Goal: Task Accomplishment & Management: Use online tool/utility

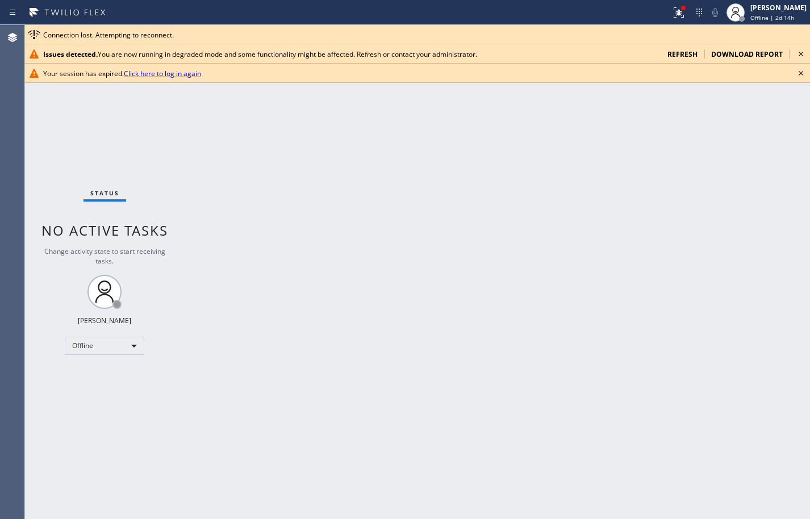
click at [684, 52] on span "refresh" at bounding box center [682, 54] width 30 height 10
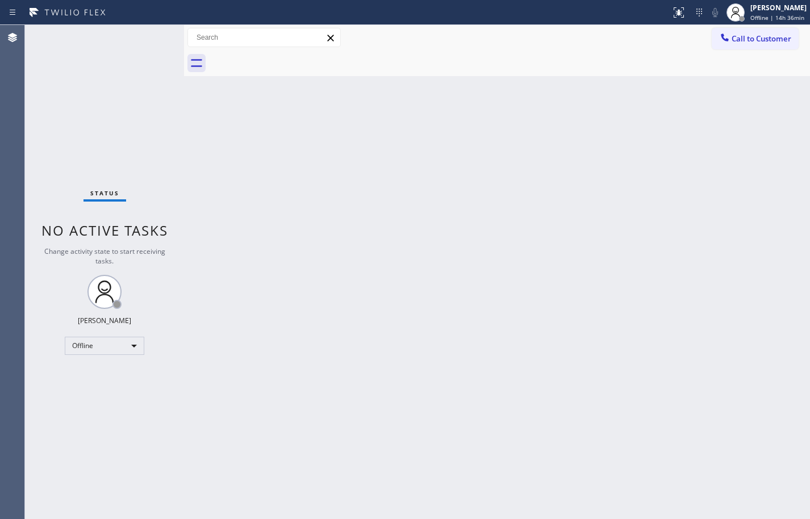
click at [761, 83] on div "Back to Dashboard Change Sender ID Customers Technicians Select a contact Outbo…" at bounding box center [497, 272] width 626 height 494
click at [624, 130] on div "Back to Dashboard Change Sender ID Customers Technicians Select a contact Outbo…" at bounding box center [497, 272] width 626 height 494
click at [118, 115] on div "Status No active tasks Change activity state to start receiving tasks. [PERSON_…" at bounding box center [104, 272] width 159 height 494
click at [674, 190] on div "Back to Dashboard Change Sender ID Customers Technicians Select a contact Outbo…" at bounding box center [497, 272] width 626 height 494
click at [779, 10] on div "[PERSON_NAME]" at bounding box center [778, 8] width 56 height 10
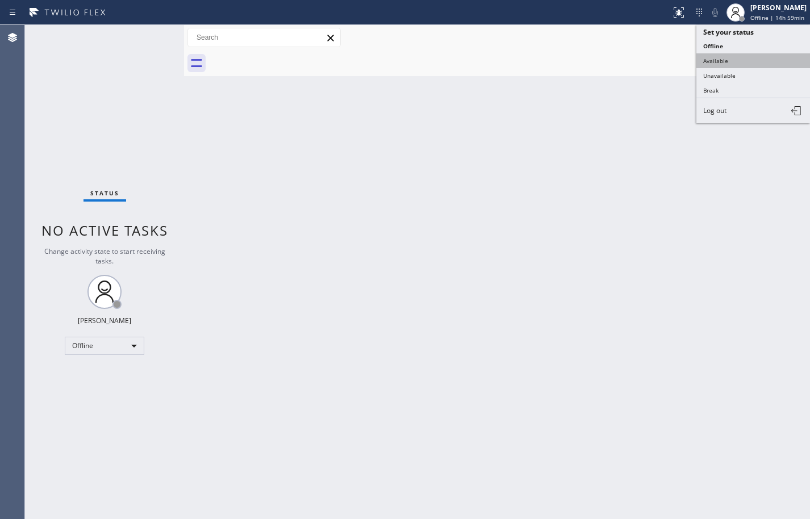
click at [742, 59] on button "Available" at bounding box center [753, 60] width 114 height 15
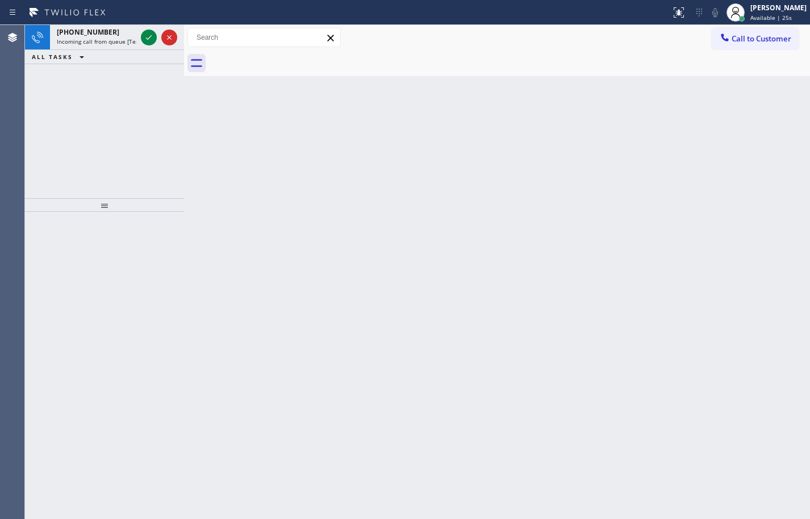
drag, startPoint x: 106, startPoint y: 37, endPoint x: 140, endPoint y: 60, distance: 41.3
click at [106, 37] on div "[PHONE_NUMBER] Incoming call from queue [Test] All" at bounding box center [94, 37] width 89 height 25
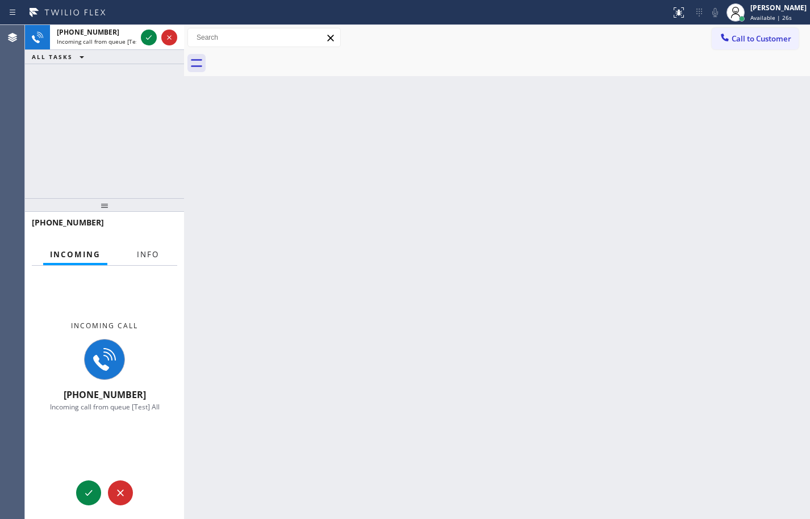
click at [150, 249] on span "Info" at bounding box center [148, 254] width 22 height 10
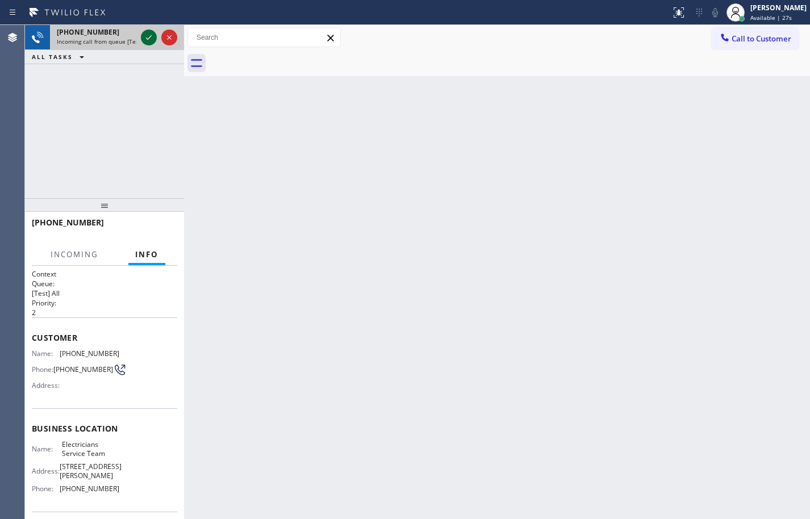
click at [149, 40] on icon at bounding box center [149, 38] width 14 height 14
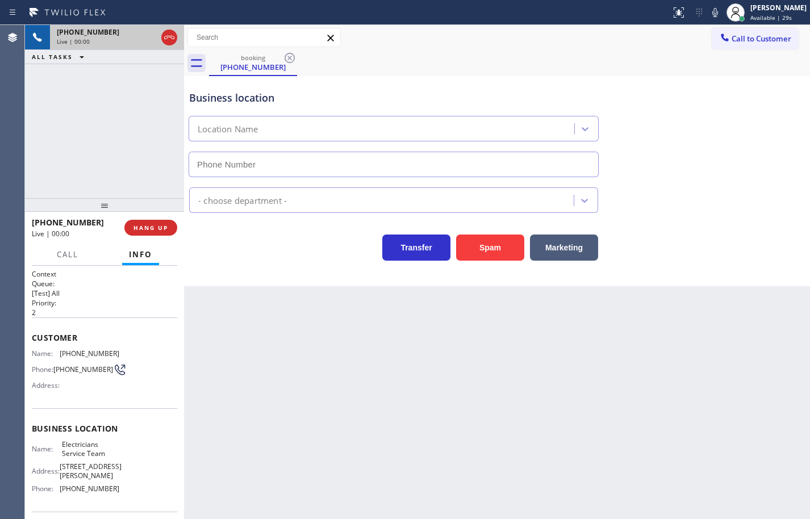
type input "[PHONE_NUMBER]"
click at [119, 496] on div "Name: Electricians Service Team Address: [STREET_ADDRESS][PERSON_NAME] Phone: […" at bounding box center [104, 468] width 145 height 57
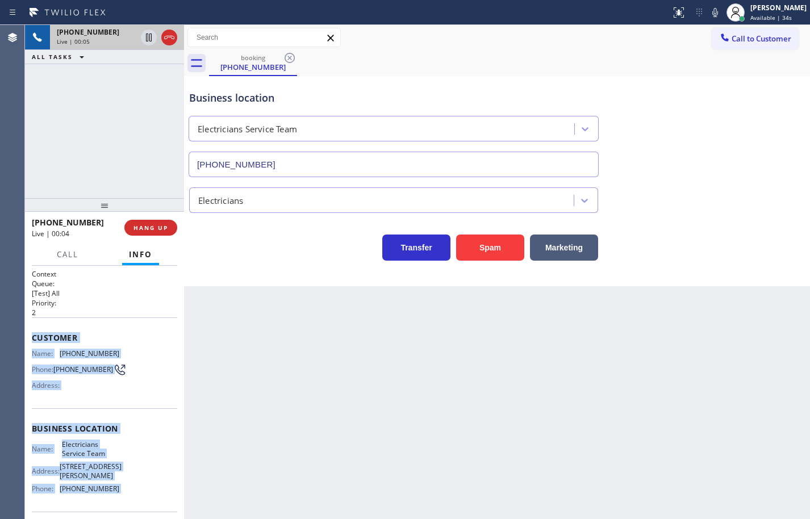
drag, startPoint x: 119, startPoint y: 496, endPoint x: 54, endPoint y: 329, distance: 179.3
click at [54, 329] on div "Context Queue: [Test] All Priority: 2 Customer Name: [PHONE_NUMBER] Phone: [PHO…" at bounding box center [104, 433] width 145 height 329
copy div "Customer Name: [PHONE_NUMBER] Phone: [PHONE_NUMBER] Address: Business location …"
click at [166, 228] on span "HANG UP" at bounding box center [150, 228] width 35 height 8
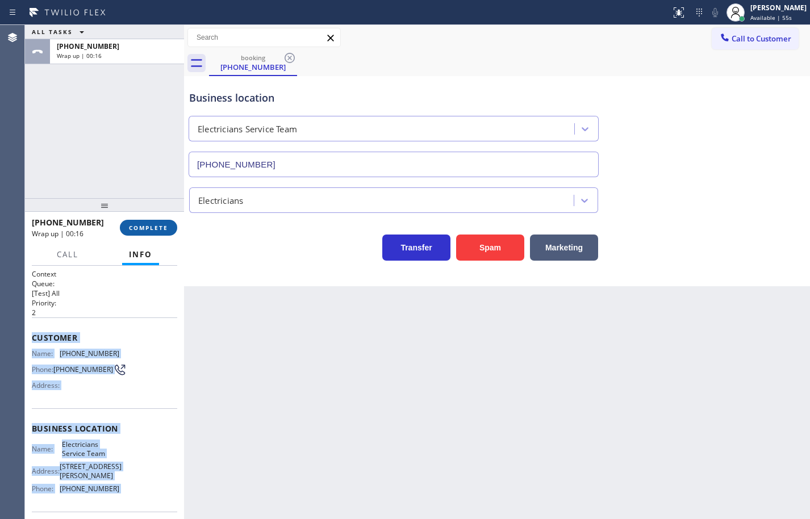
click at [129, 225] on span "COMPLETE" at bounding box center [148, 228] width 39 height 8
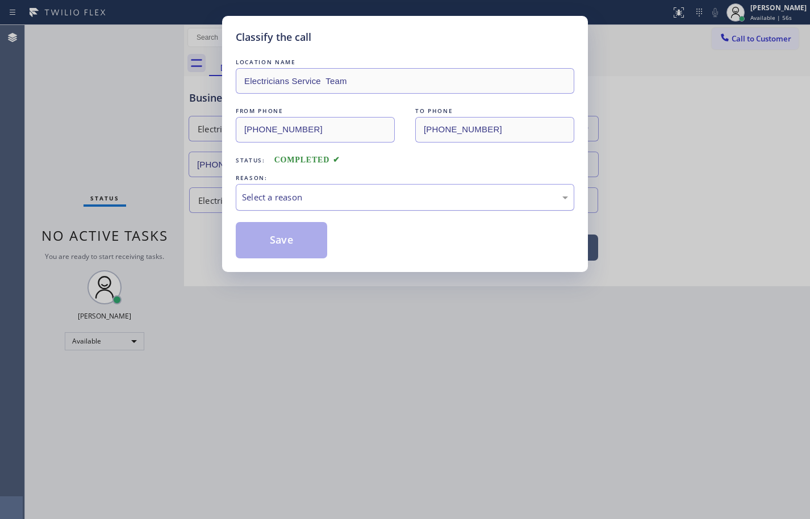
click at [278, 191] on div "Select a reason" at bounding box center [405, 197] width 326 height 13
click at [304, 243] on button "Save" at bounding box center [281, 240] width 91 height 36
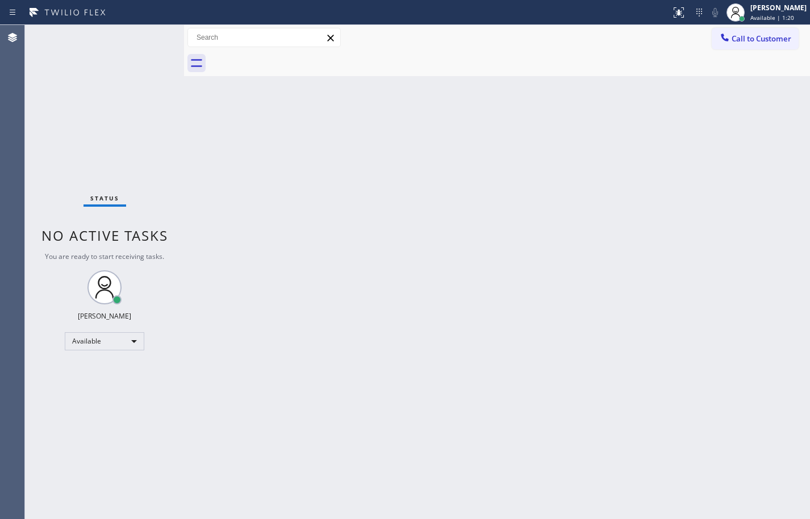
click at [576, 240] on div "Back to Dashboard Change Sender ID Customers Technicians Select a contact Outbo…" at bounding box center [497, 272] width 626 height 494
click at [772, 189] on div "Back to Dashboard Change Sender ID Customers Technicians Select a contact Outbo…" at bounding box center [497, 272] width 626 height 494
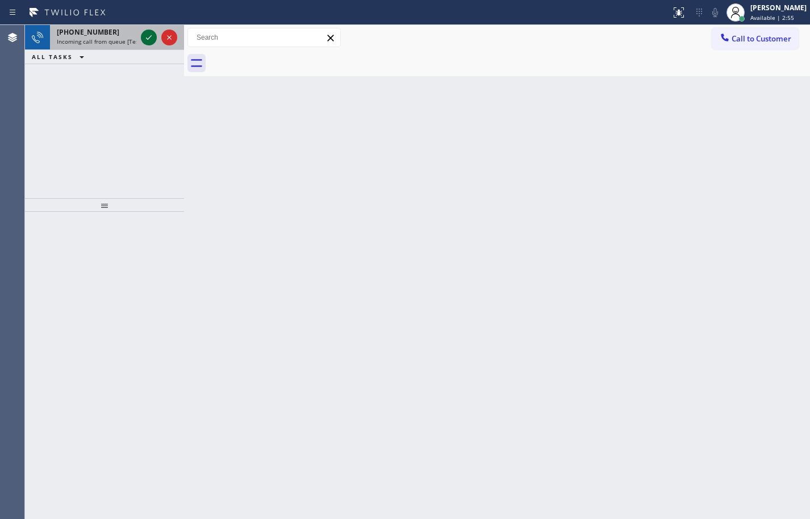
click at [151, 37] on icon at bounding box center [149, 38] width 14 height 14
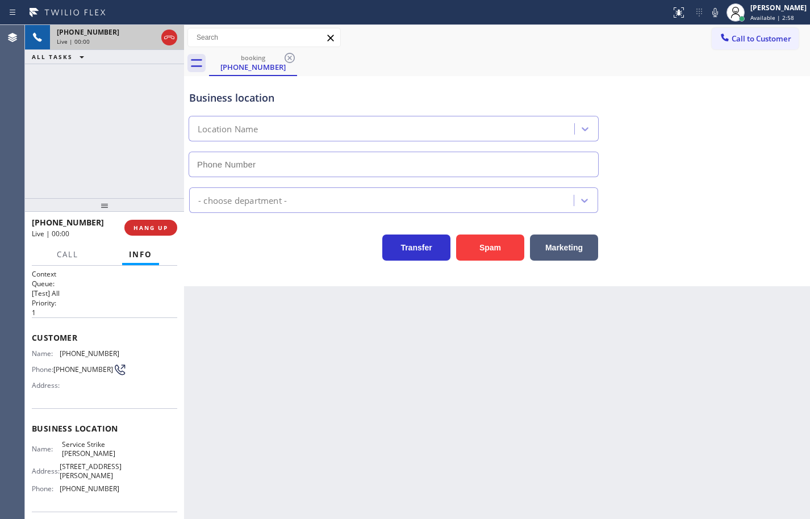
type input "[PHONE_NUMBER]"
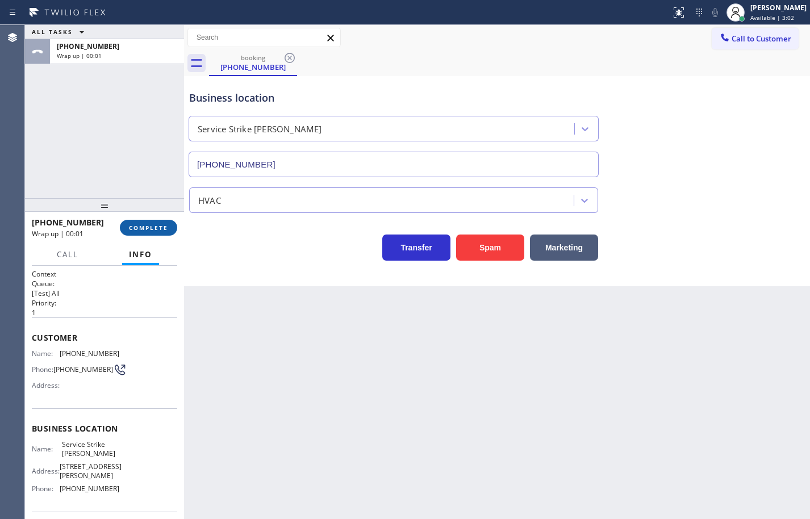
click at [160, 227] on span "COMPLETE" at bounding box center [148, 228] width 39 height 8
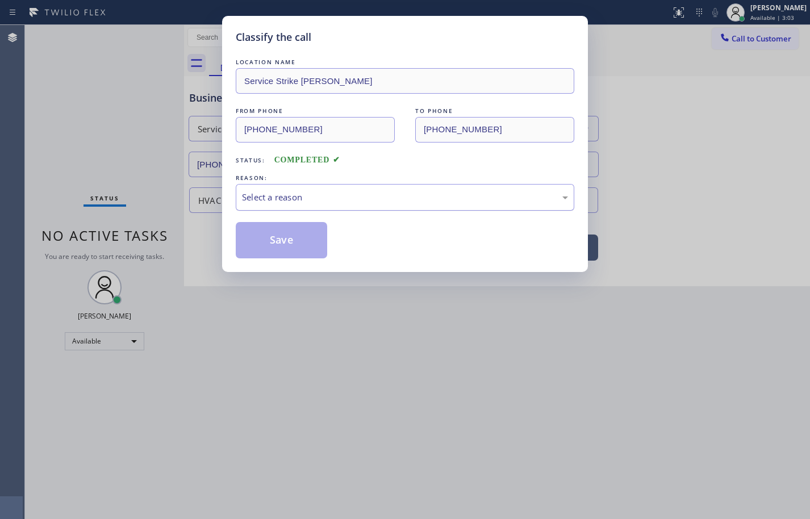
click at [294, 194] on div "Select a reason" at bounding box center [405, 197] width 326 height 13
click at [333, 206] on div "Tech, Unknown/didnt ring" at bounding box center [405, 197] width 339 height 27
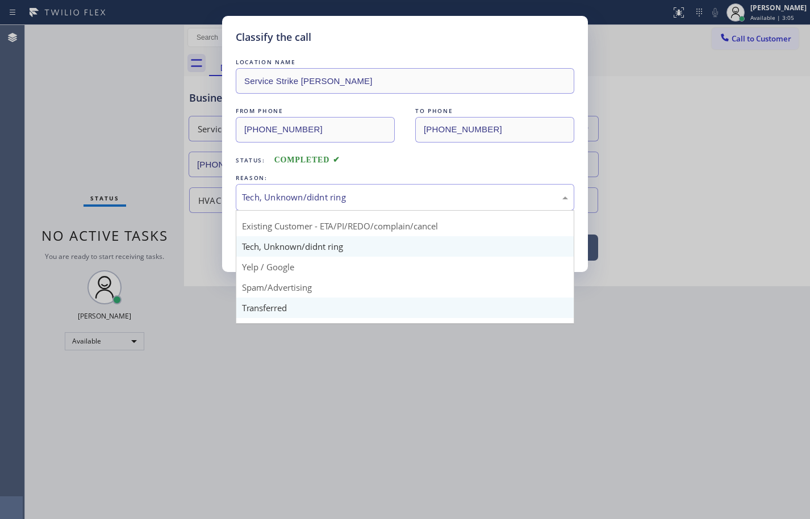
scroll to position [72, 0]
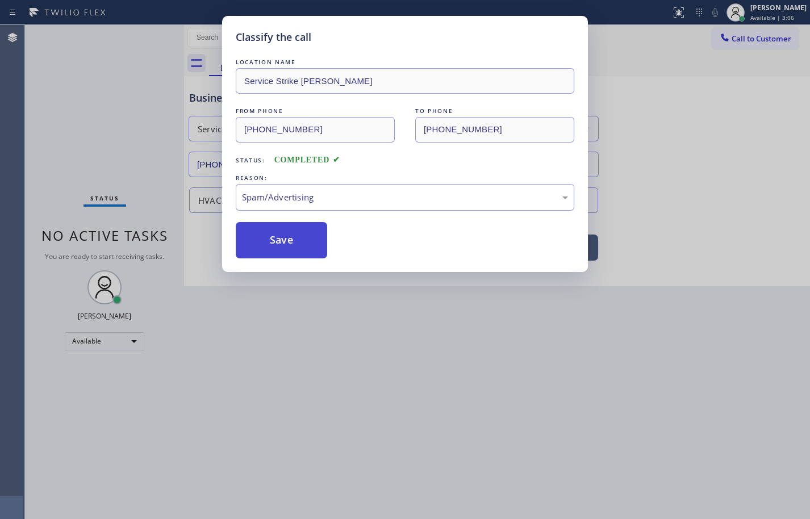
click at [299, 233] on button "Save" at bounding box center [281, 240] width 91 height 36
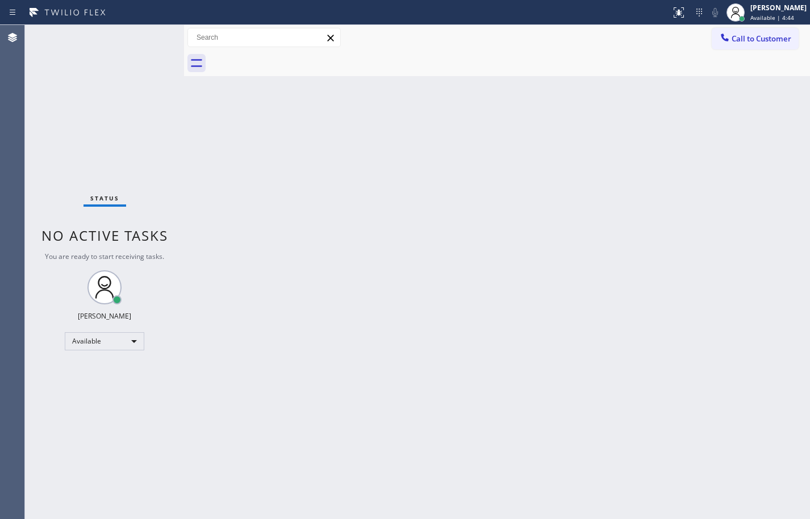
click at [697, 427] on div "Back to Dashboard Change Sender ID Customers Technicians Select a contact Outbo…" at bounding box center [497, 272] width 626 height 494
click at [601, 335] on div "Back to Dashboard Change Sender ID Customers Technicians Select a contact Outbo…" at bounding box center [497, 272] width 626 height 494
click at [786, 178] on div "Back to Dashboard Change Sender ID Customers Technicians Select a contact Outbo…" at bounding box center [497, 272] width 626 height 494
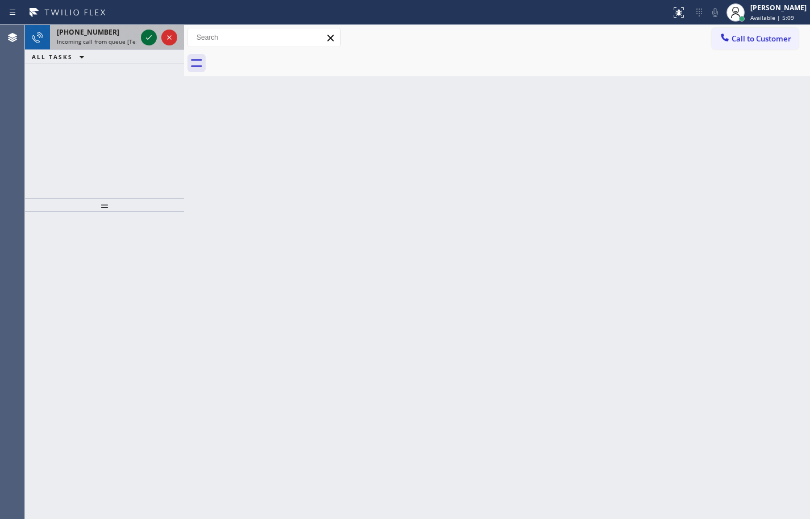
click at [145, 36] on icon at bounding box center [149, 38] width 14 height 14
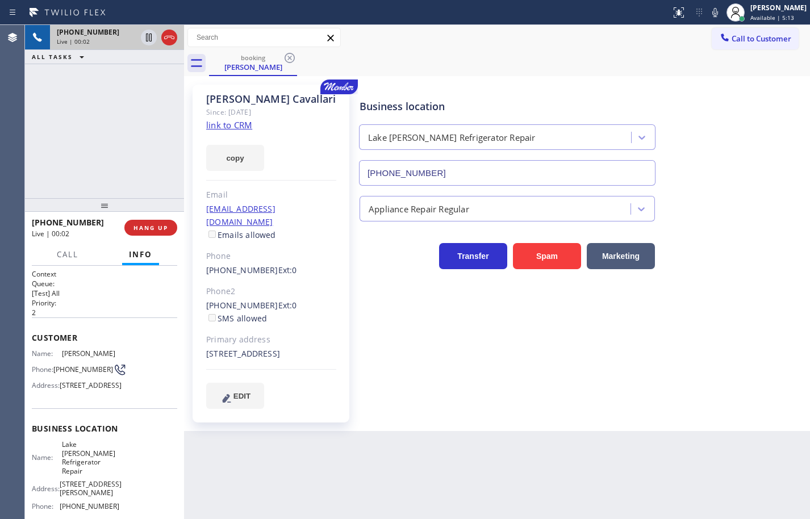
type input "[PHONE_NUMBER]"
click at [238, 126] on link "link to CRM" at bounding box center [229, 124] width 46 height 11
click at [245, 157] on button "copy" at bounding box center [235, 158] width 58 height 26
click at [708, 11] on icon at bounding box center [715, 13] width 14 height 14
click at [711, 11] on rect at bounding box center [715, 11] width 8 height 8
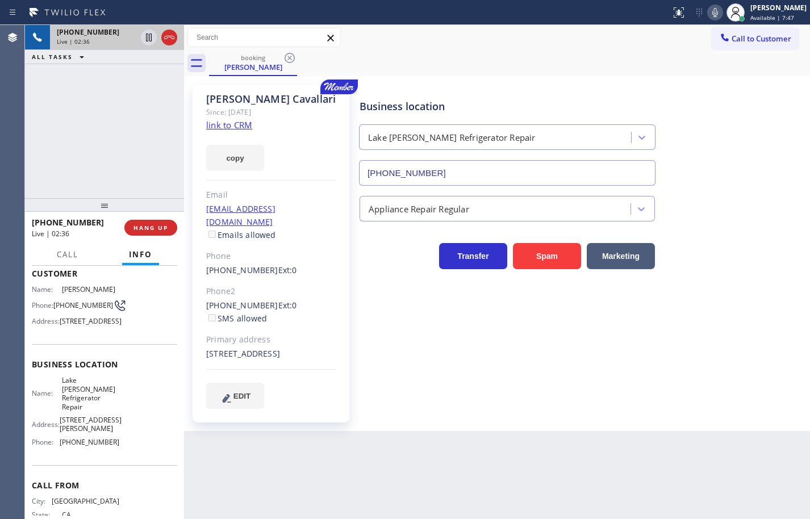
scroll to position [139, 0]
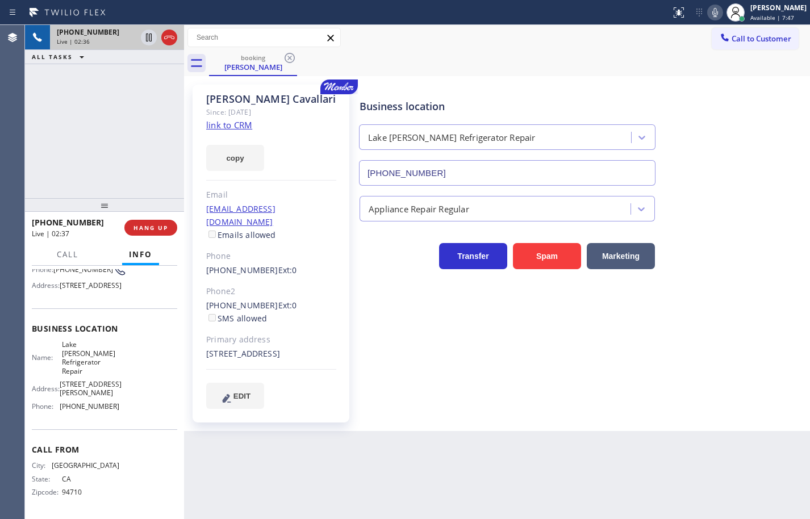
click at [78, 352] on span "Lake [PERSON_NAME] Refrigerator Repair" at bounding box center [90, 357] width 57 height 35
copy span "Lake [PERSON_NAME] Refrigerator Repair"
click at [708, 9] on icon at bounding box center [715, 13] width 14 height 14
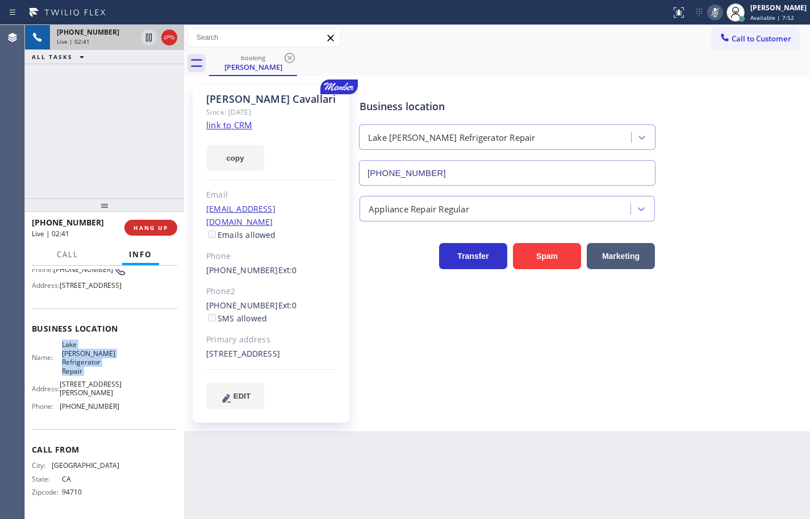
click at [712, 10] on icon at bounding box center [715, 12] width 6 height 9
click at [103, 408] on span "[PHONE_NUMBER]" at bounding box center [90, 406] width 60 height 9
copy span "[PHONE_NUMBER]"
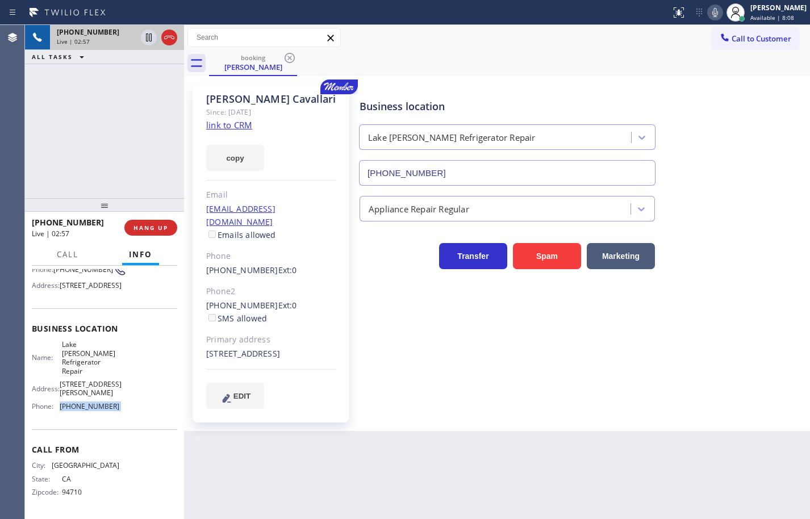
scroll to position [0, 0]
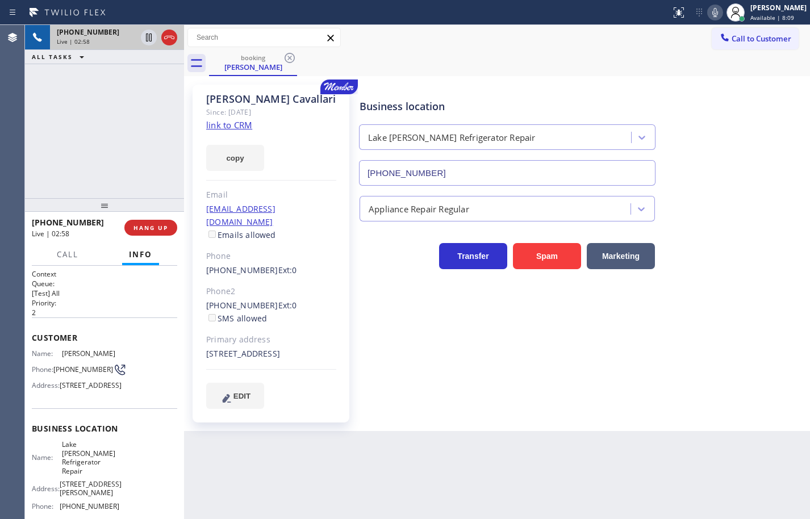
click at [81, 374] on span "[PHONE_NUMBER]" at bounding box center [83, 369] width 60 height 9
drag, startPoint x: 81, startPoint y: 386, endPoint x: 56, endPoint y: 371, distance: 28.5
click at [56, 371] on span "[PHONE_NUMBER]" at bounding box center [83, 369] width 60 height 9
click at [74, 374] on span "[PHONE_NUMBER]" at bounding box center [83, 369] width 60 height 9
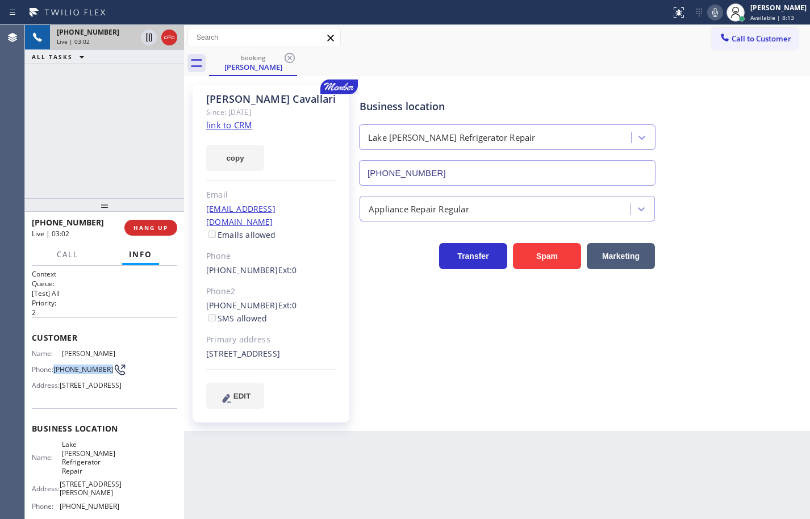
drag, startPoint x: 74, startPoint y: 385, endPoint x: 56, endPoint y: 371, distance: 22.7
click at [56, 371] on span "[PHONE_NUMBER]" at bounding box center [83, 369] width 60 height 9
copy span "[PHONE_NUMBER]"
click at [708, 18] on icon at bounding box center [715, 13] width 14 height 14
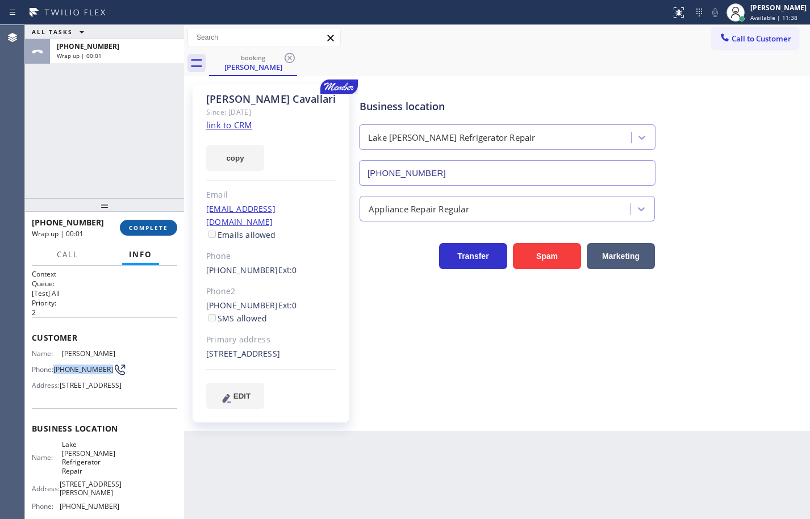
click at [161, 224] on span "COMPLETE" at bounding box center [148, 228] width 39 height 8
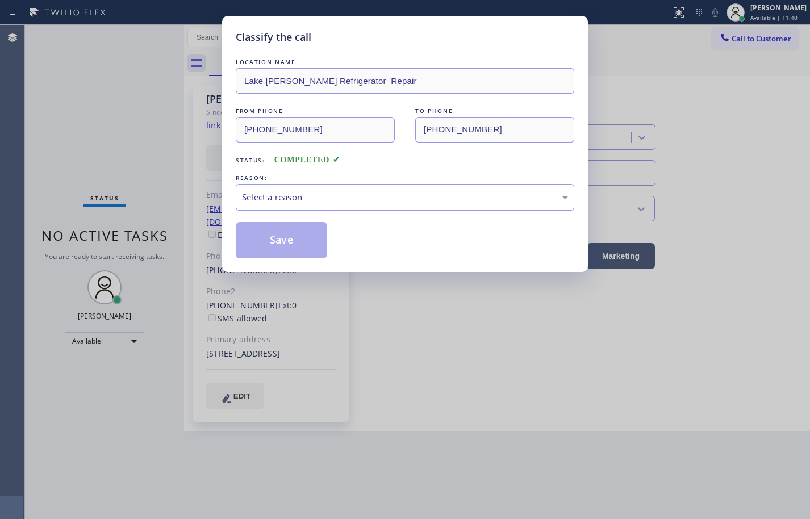
click at [274, 203] on div "Select a reason" at bounding box center [405, 197] width 326 height 13
click at [306, 248] on button "Save" at bounding box center [281, 240] width 91 height 36
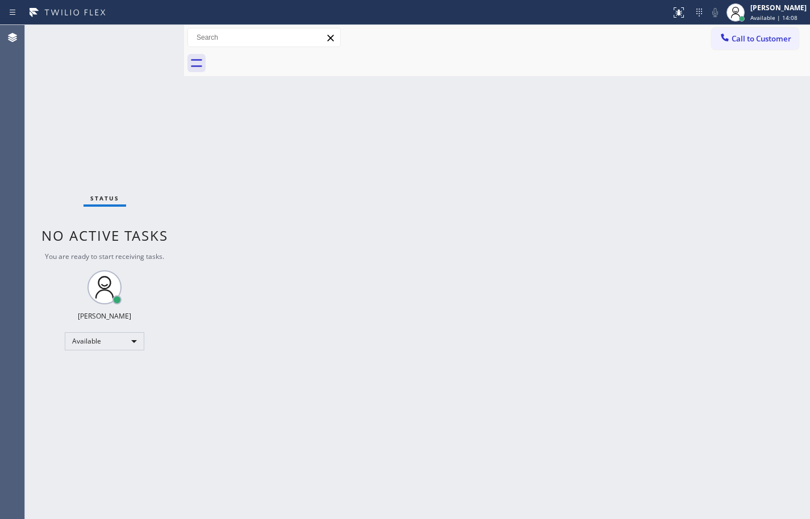
click at [788, 299] on div "Back to Dashboard Change Sender ID Customers Technicians Select a contact Outbo…" at bounding box center [497, 272] width 626 height 494
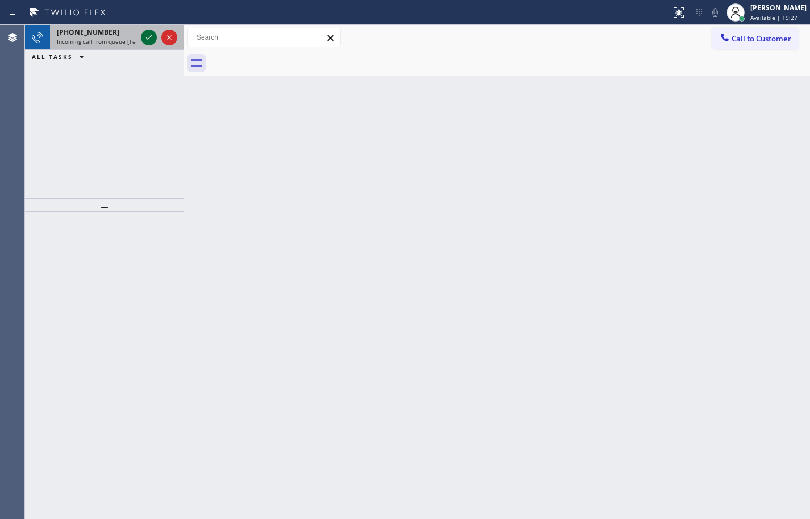
click at [154, 38] on icon at bounding box center [149, 38] width 14 height 14
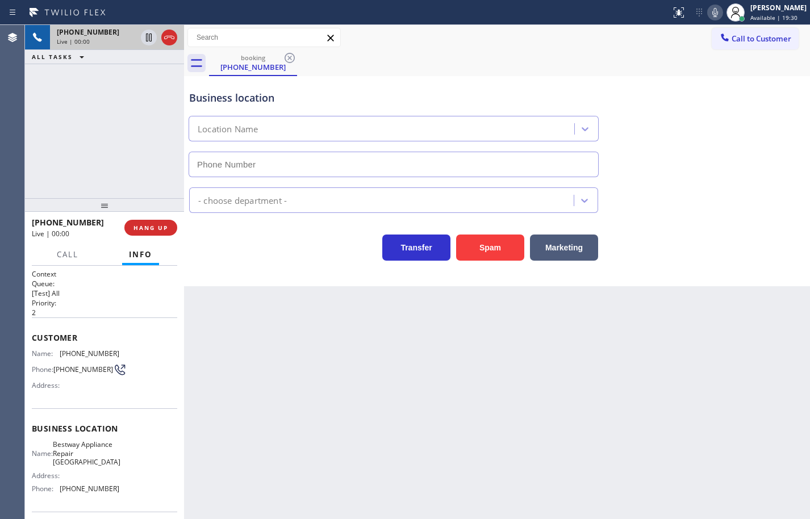
scroll to position [86, 0]
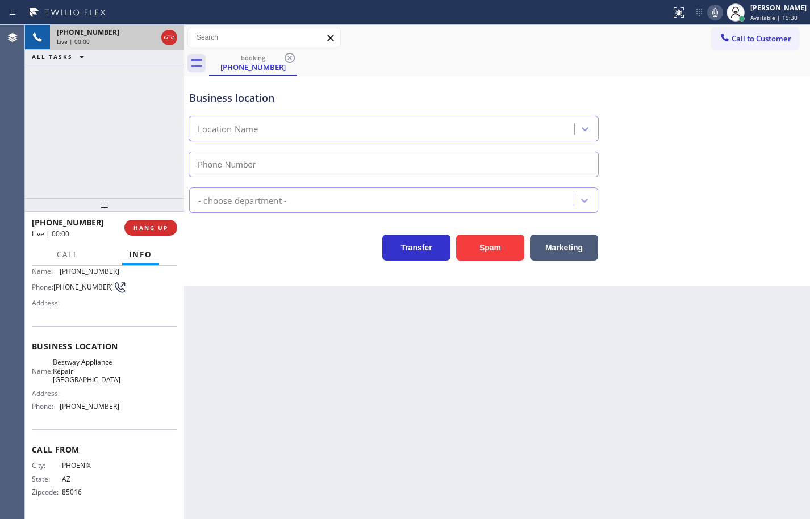
type input "[PHONE_NUMBER]"
click at [103, 371] on span "Bestway Appliance Repair [GEOGRAPHIC_DATA]" at bounding box center [87, 371] width 68 height 26
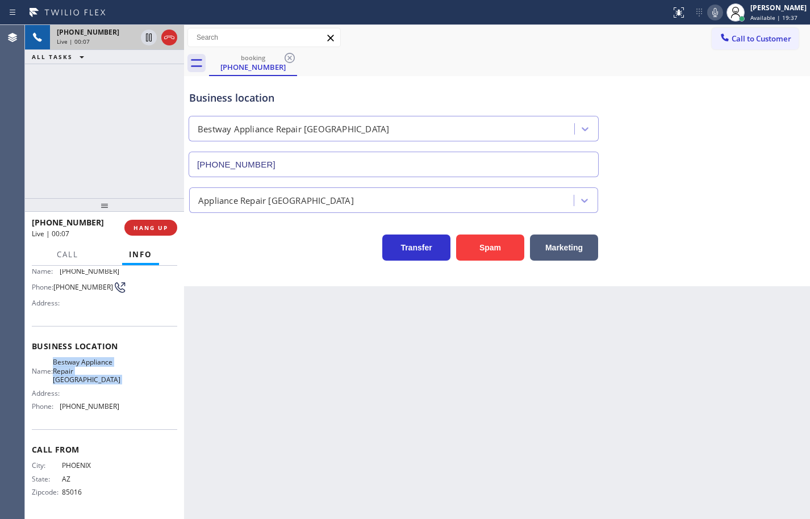
click at [103, 371] on span "Bestway Appliance Repair [GEOGRAPHIC_DATA]" at bounding box center [87, 371] width 68 height 26
copy span "Bestway Appliance Repair [GEOGRAPHIC_DATA]"
click at [82, 408] on span "[PHONE_NUMBER]" at bounding box center [90, 406] width 60 height 9
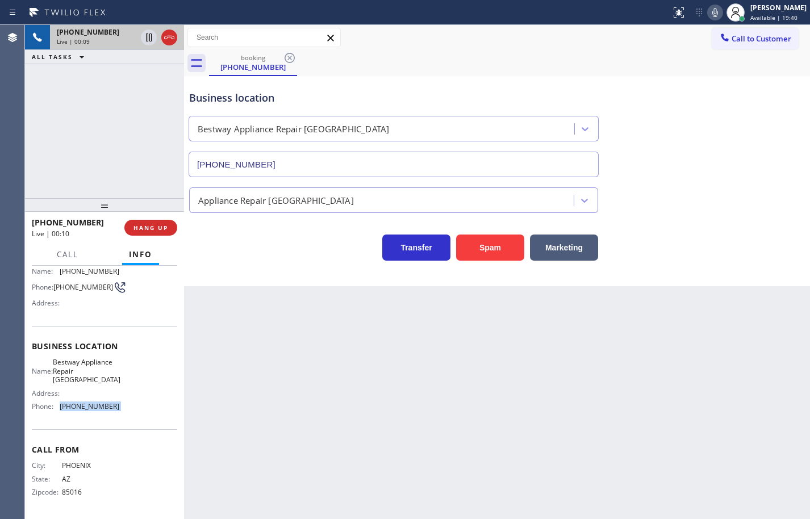
copy span "[PHONE_NUMBER]"
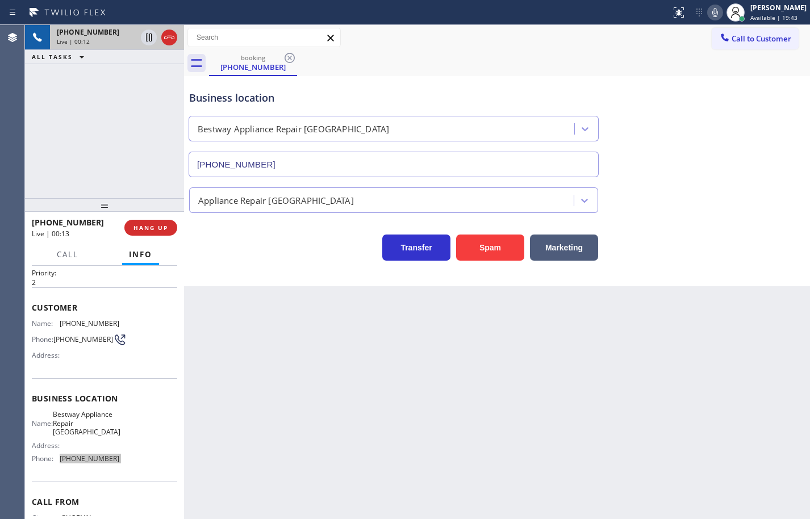
scroll to position [30, 0]
click at [77, 329] on div "Name: [PHONE_NUMBER] Phone: [PHONE_NUMBER] Address:" at bounding box center [75, 342] width 87 height 45
copy span "[PHONE_NUMBER]"
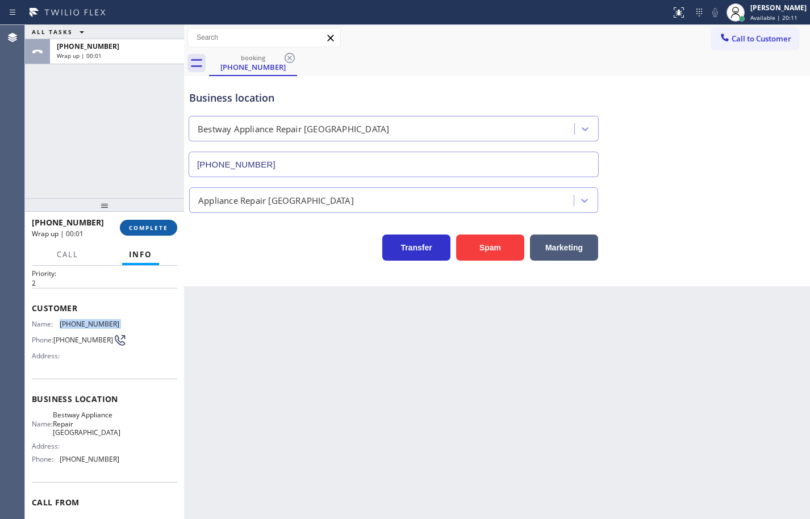
click at [174, 228] on button "COMPLETE" at bounding box center [148, 228] width 57 height 16
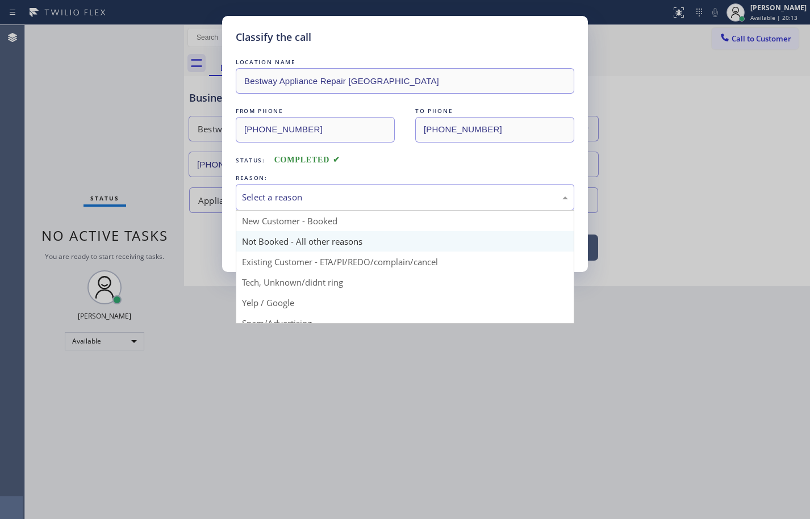
drag, startPoint x: 316, startPoint y: 195, endPoint x: 313, endPoint y: 233, distance: 37.6
click at [315, 195] on div "Select a reason" at bounding box center [405, 197] width 326 height 13
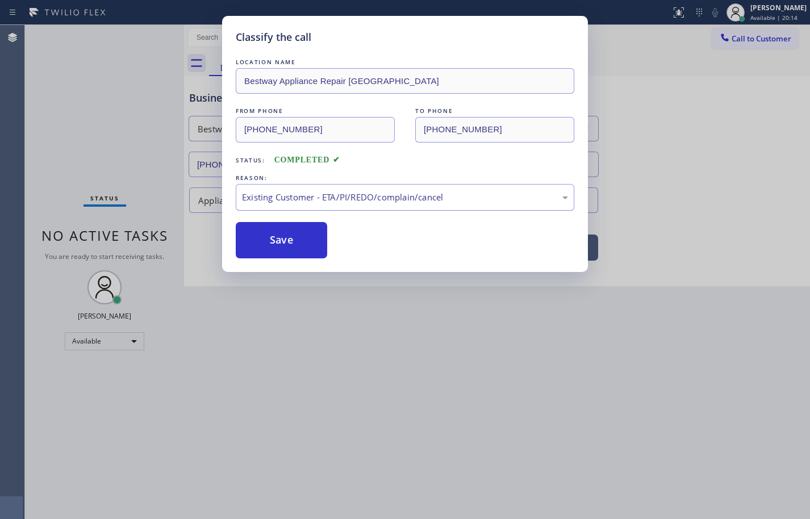
click at [313, 191] on div "Existing Customer - ETA/PI/REDO/complain/cancel" at bounding box center [405, 197] width 326 height 13
click at [294, 236] on button "Save" at bounding box center [281, 240] width 91 height 36
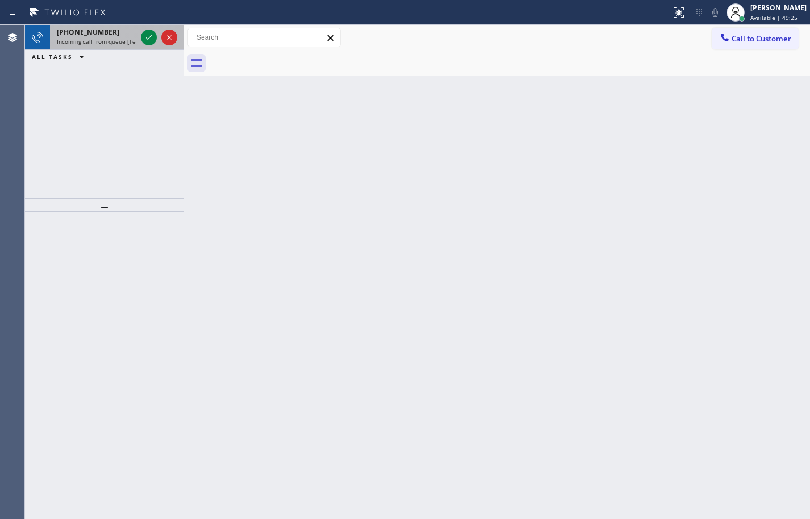
drag, startPoint x: 92, startPoint y: 40, endPoint x: 96, endPoint y: 35, distance: 6.9
click at [92, 40] on span "Incoming call from queue [Test] All" at bounding box center [104, 41] width 94 height 8
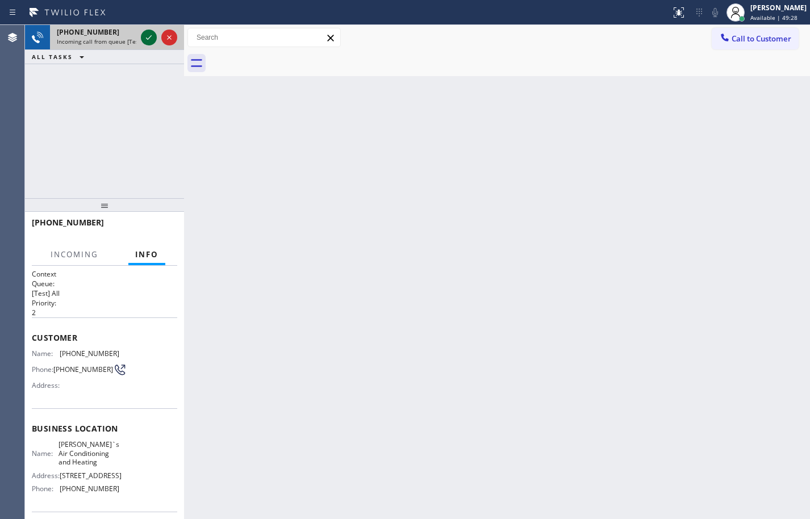
click at [153, 39] on icon at bounding box center [149, 38] width 14 height 14
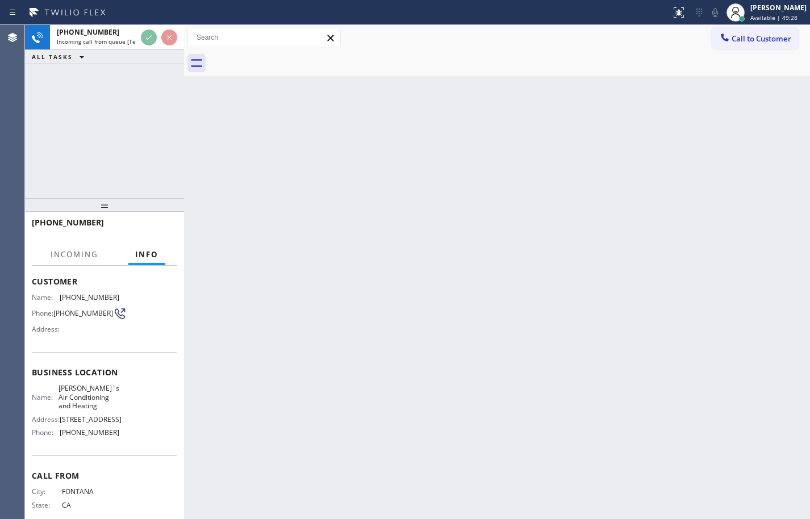
scroll to position [95, 0]
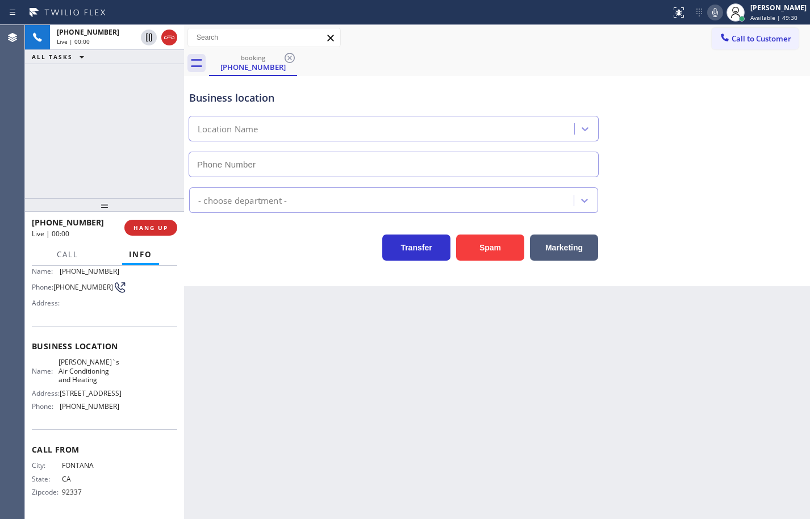
type input "[PHONE_NUMBER]"
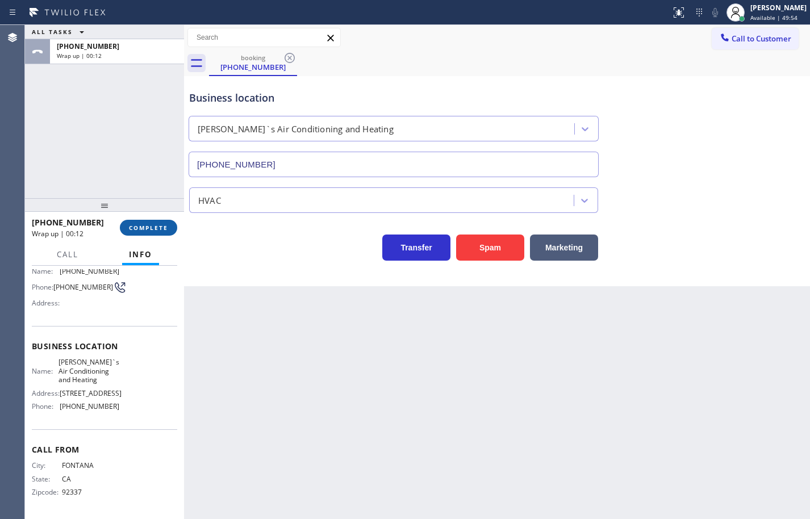
click at [133, 225] on span "COMPLETE" at bounding box center [148, 228] width 39 height 8
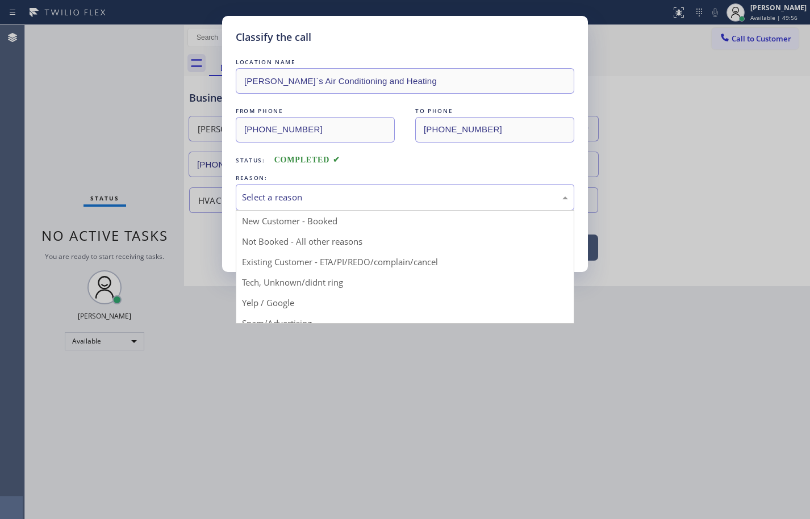
click at [356, 208] on div "Select a reason" at bounding box center [405, 197] width 339 height 27
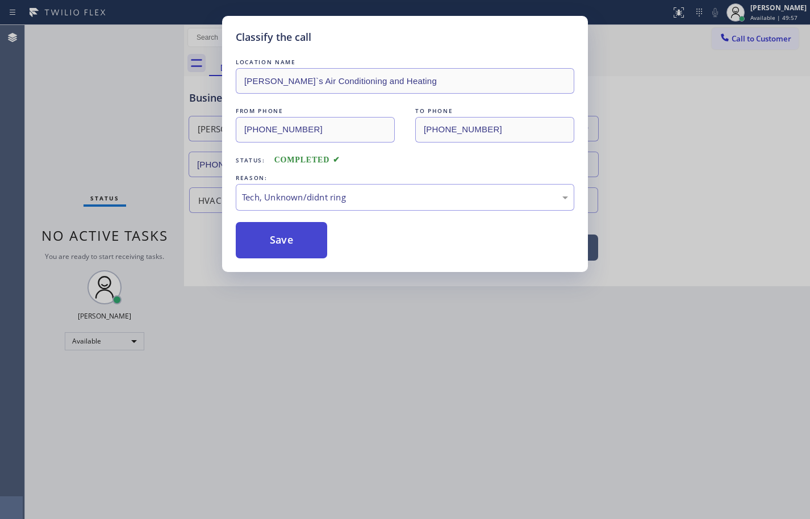
click at [317, 248] on button "Save" at bounding box center [281, 240] width 91 height 36
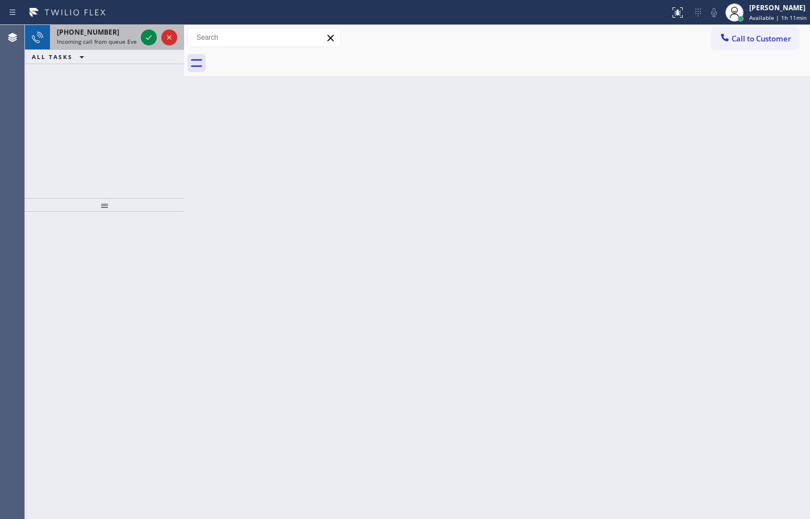
click at [105, 37] on span "Incoming call from queue Everybody" at bounding box center [106, 41] width 98 height 8
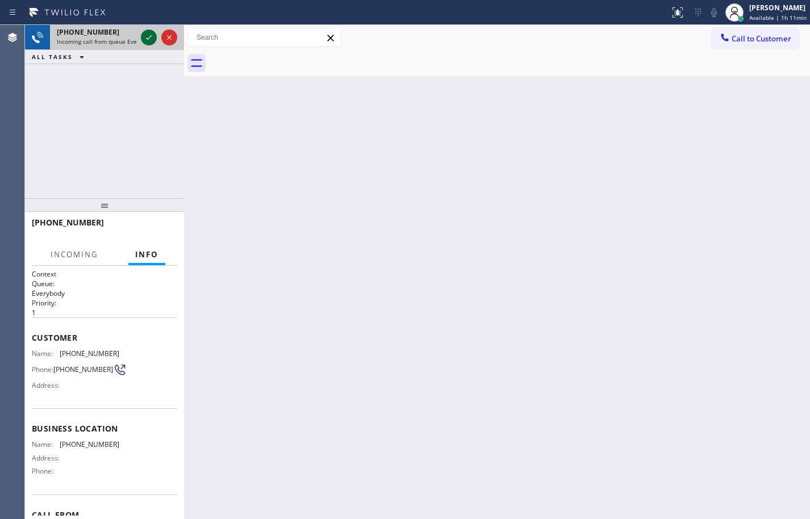
click at [151, 37] on icon at bounding box center [149, 38] width 14 height 14
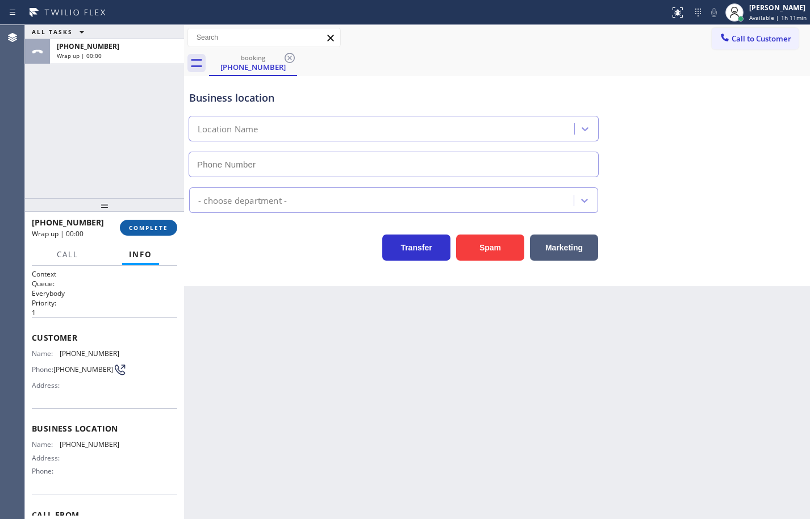
click at [147, 231] on span "COMPLETE" at bounding box center [148, 228] width 39 height 8
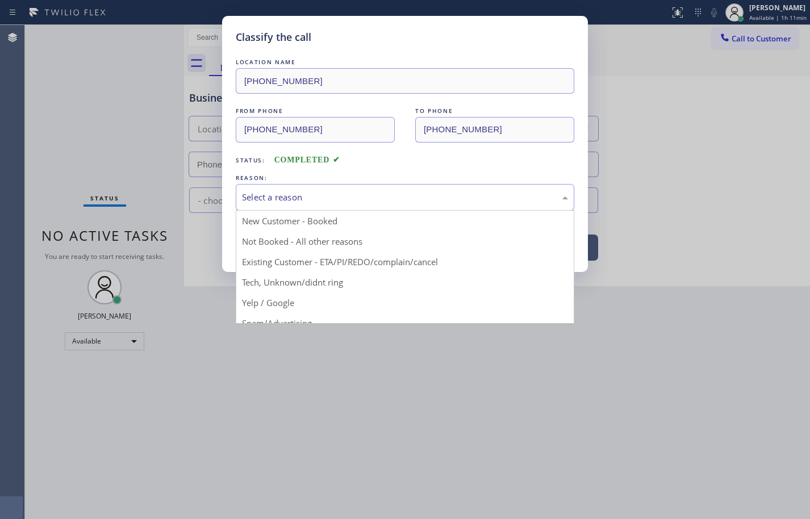
click at [295, 189] on div "Select a reason" at bounding box center [405, 197] width 339 height 27
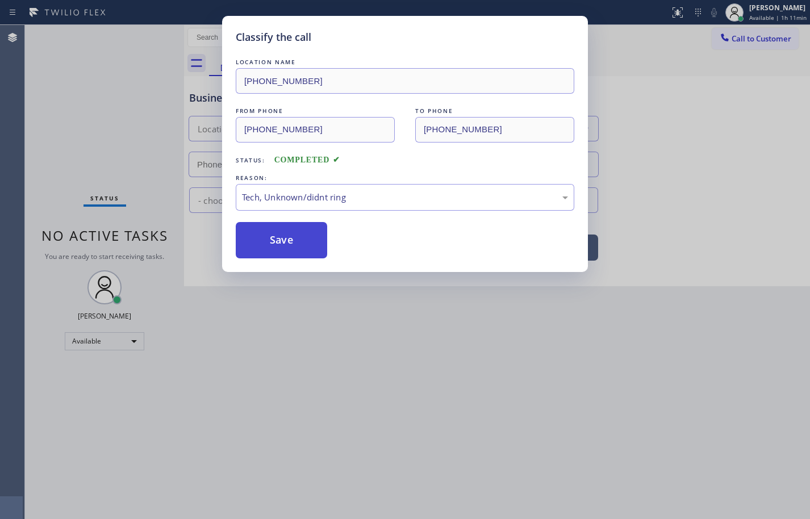
click at [297, 239] on button "Save" at bounding box center [281, 240] width 91 height 36
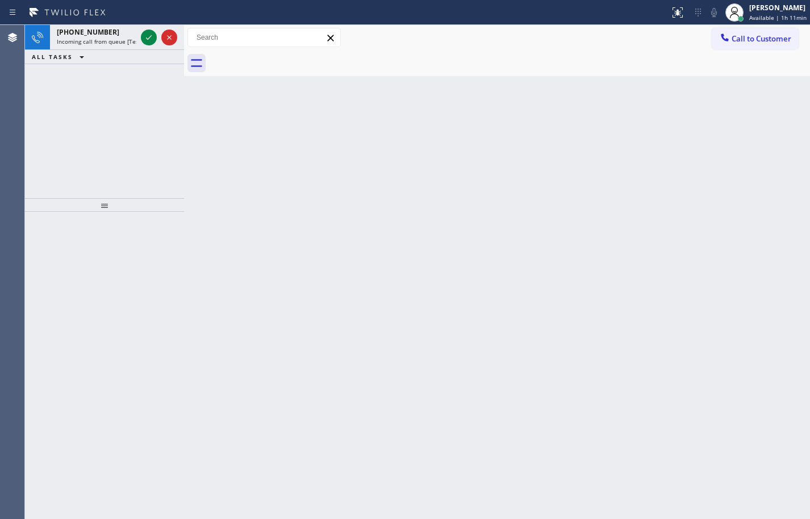
click at [110, 15] on icon at bounding box center [67, 12] width 85 height 18
click at [112, 36] on div "[PHONE_NUMBER]" at bounding box center [97, 32] width 80 height 10
click at [124, 39] on span "Incoming call from queue [Test] All" at bounding box center [104, 41] width 94 height 8
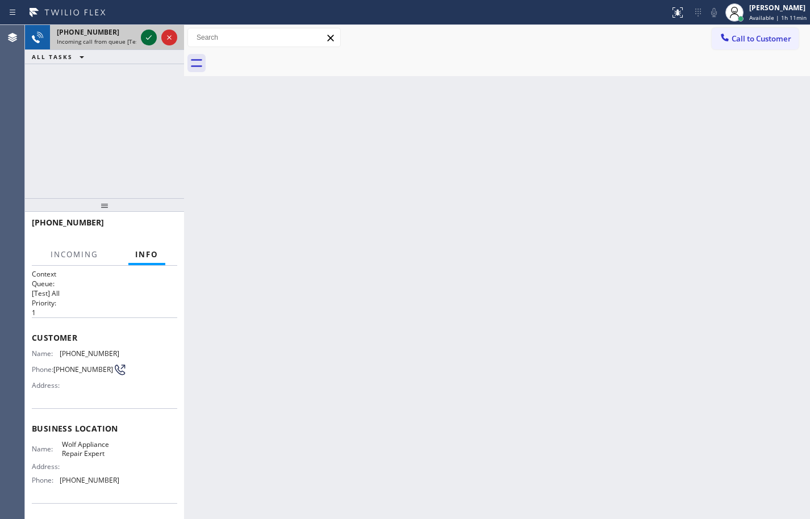
click at [147, 37] on icon at bounding box center [149, 38] width 14 height 14
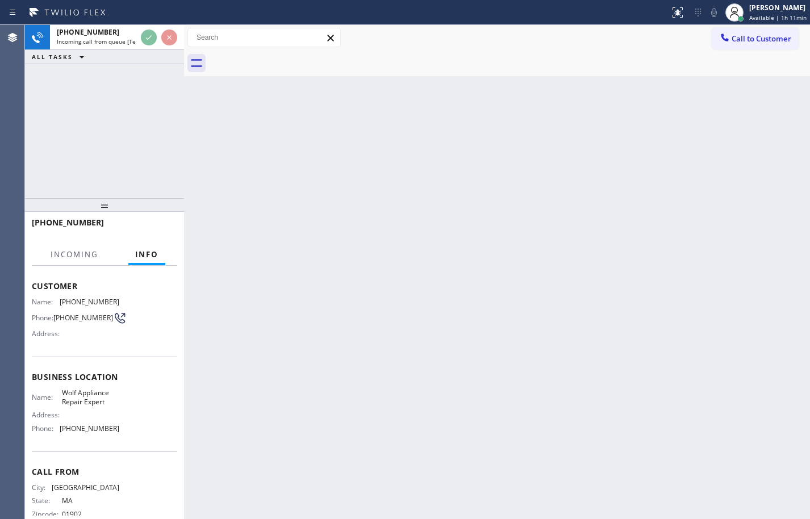
scroll to position [77, 0]
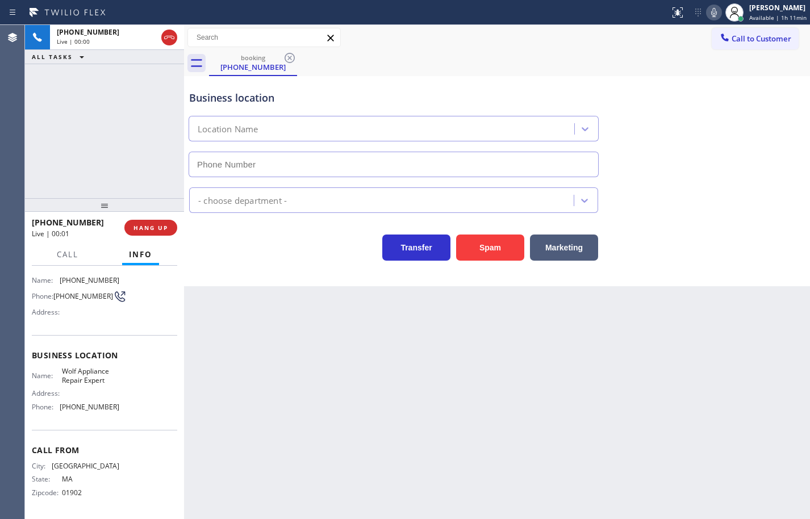
type input "[PHONE_NUMBER]"
click at [711, 11] on icon at bounding box center [714, 12] width 6 height 9
click at [707, 11] on icon at bounding box center [714, 13] width 14 height 14
click at [83, 378] on span "Wolf Appliance Repair Expert" at bounding box center [90, 376] width 57 height 18
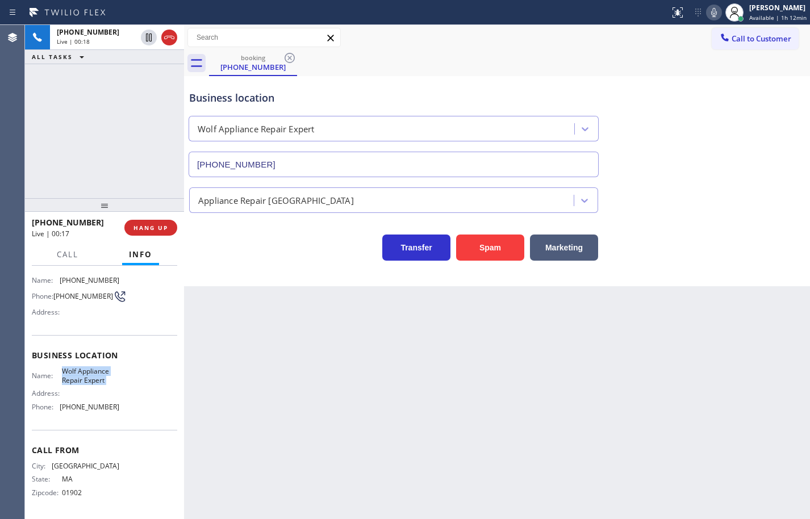
click at [83, 378] on span "Wolf Appliance Repair Expert" at bounding box center [90, 376] width 57 height 18
copy span "Wolf Appliance Repair Expert"
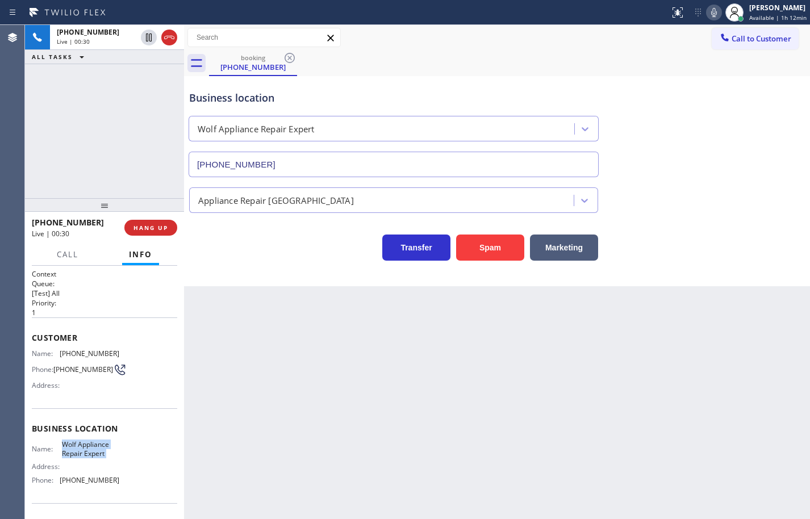
click at [86, 352] on span "[PHONE_NUMBER]" at bounding box center [90, 353] width 60 height 9
copy span "[PHONE_NUMBER]"
click at [98, 483] on span "[PHONE_NUMBER]" at bounding box center [90, 480] width 60 height 9
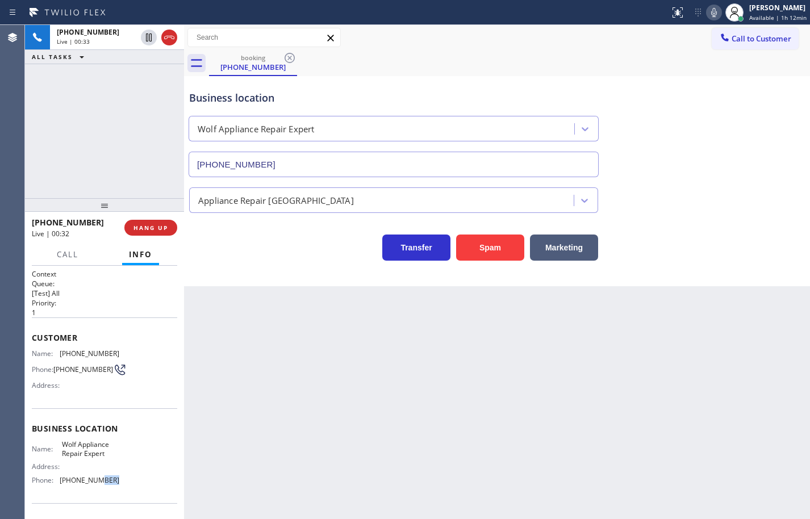
click at [98, 483] on span "[PHONE_NUMBER]" at bounding box center [90, 480] width 60 height 9
copy span "[PHONE_NUMBER]"
click at [707, 10] on icon at bounding box center [714, 13] width 14 height 14
click at [711, 10] on icon at bounding box center [714, 12] width 6 height 9
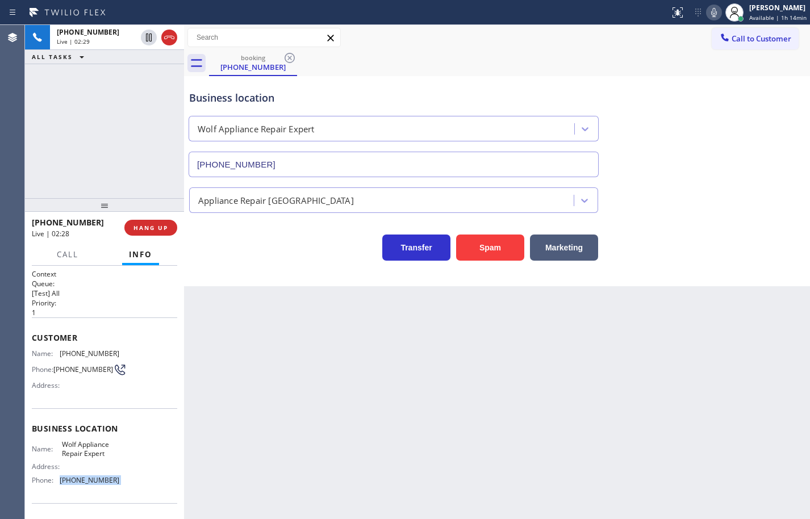
click at [709, 11] on icon at bounding box center [714, 13] width 14 height 14
drag, startPoint x: 788, startPoint y: 274, endPoint x: 792, endPoint y: 256, distance: 18.5
click at [788, 274] on div "Business location Wolf Appliance Repair Expert [PHONE_NUMBER] Appliance Repair …" at bounding box center [497, 181] width 626 height 210
click at [707, 10] on icon at bounding box center [714, 13] width 14 height 14
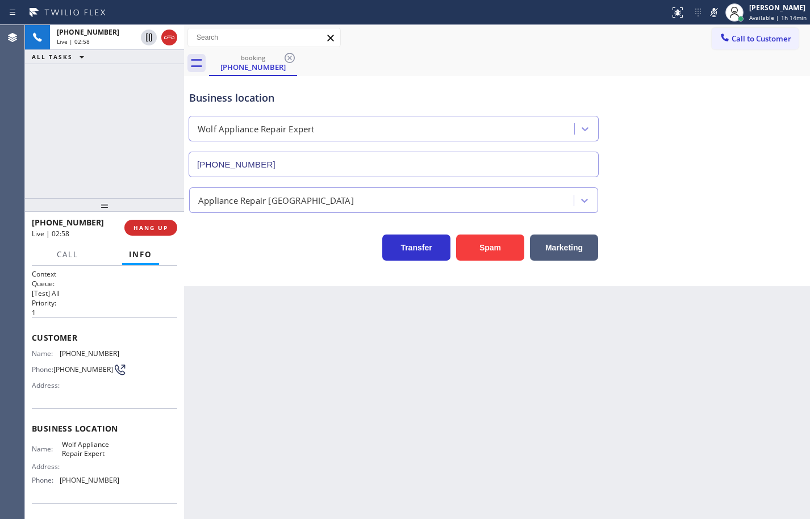
drag, startPoint x: 705, startPoint y: 11, endPoint x: 713, endPoint y: 25, distance: 15.5
click at [710, 11] on rect at bounding box center [714, 11] width 8 height 8
click at [711, 14] on icon at bounding box center [714, 12] width 6 height 9
click at [711, 15] on icon at bounding box center [714, 12] width 6 height 9
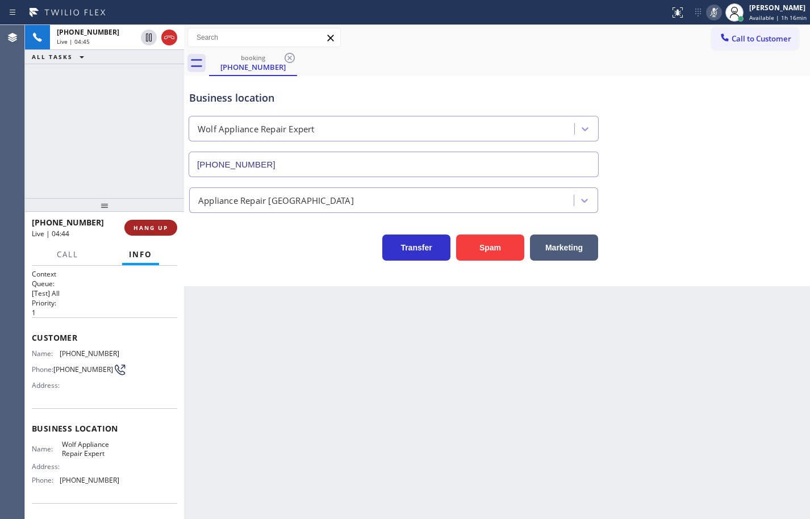
click at [166, 230] on span "HANG UP" at bounding box center [150, 228] width 35 height 8
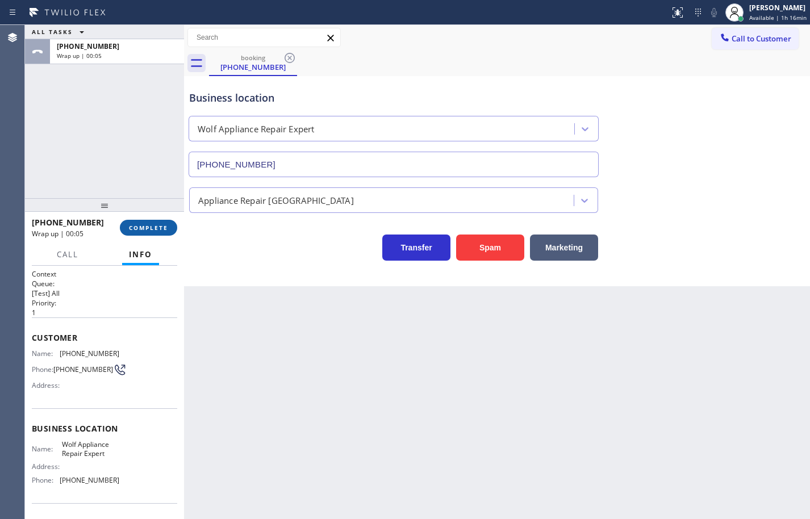
click at [154, 229] on span "COMPLETE" at bounding box center [148, 228] width 39 height 8
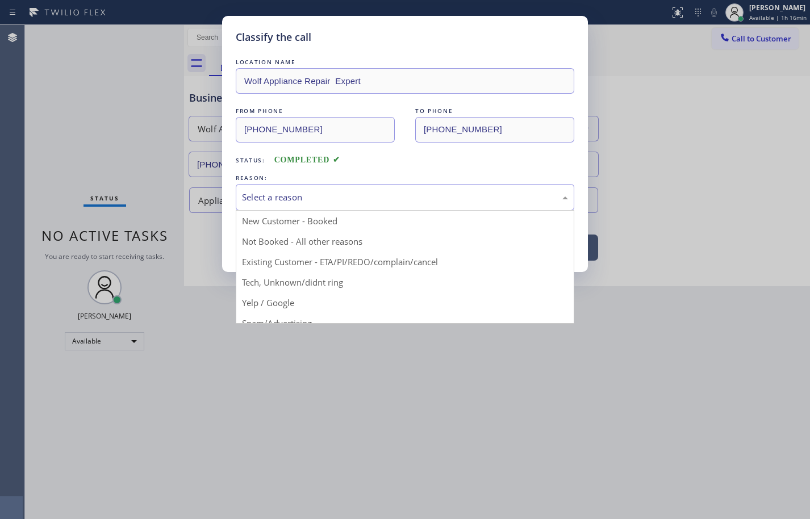
click at [481, 197] on div "Select a reason" at bounding box center [405, 197] width 326 height 13
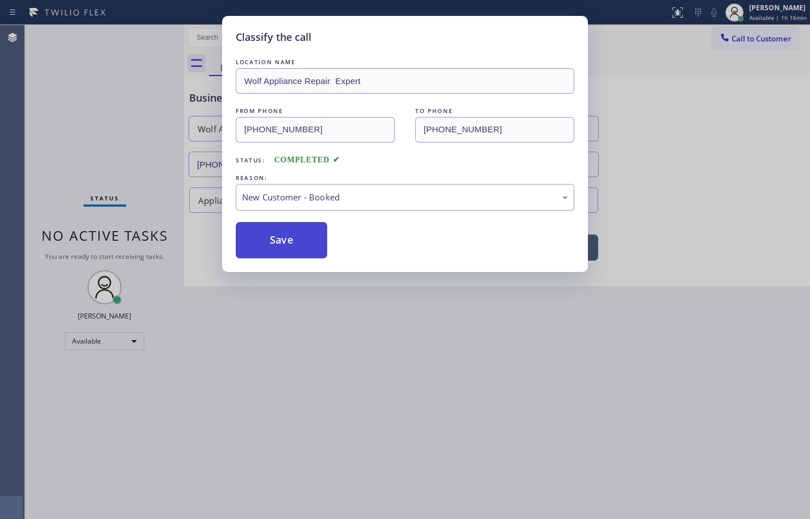
click at [298, 237] on button "Save" at bounding box center [281, 240] width 91 height 36
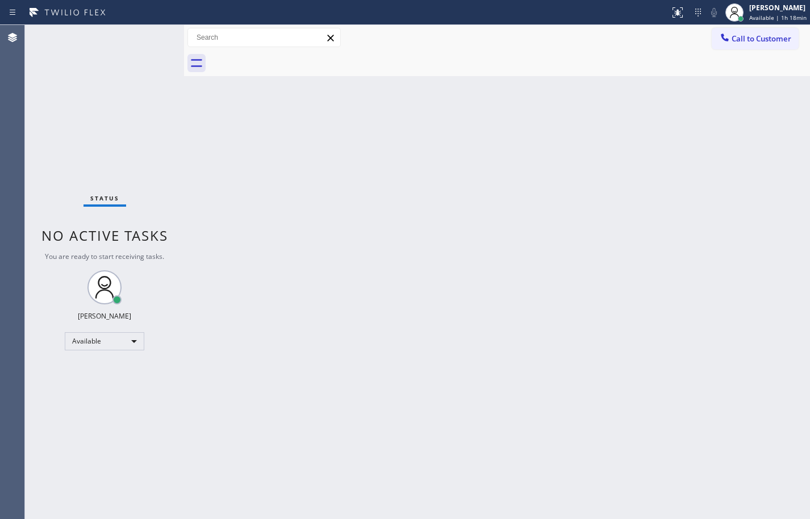
click at [514, 141] on div "Back to Dashboard Change Sender ID Customers Technicians Select a contact Outbo…" at bounding box center [497, 272] width 626 height 494
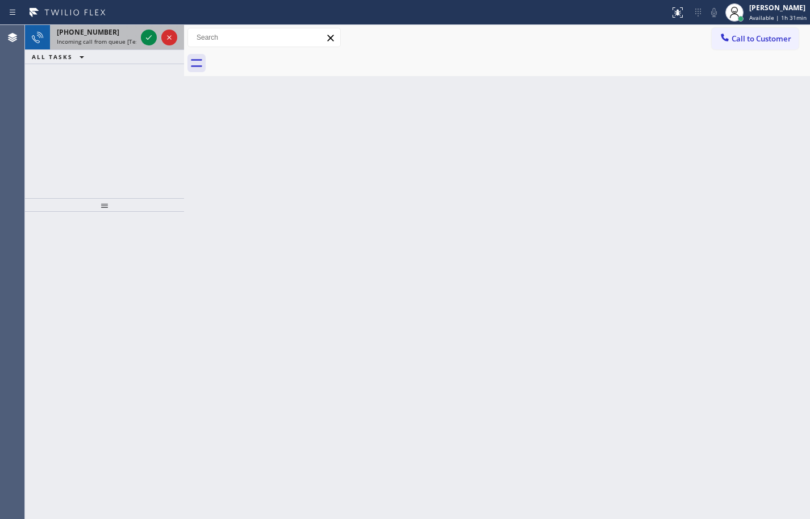
drag, startPoint x: 81, startPoint y: 35, endPoint x: 132, endPoint y: 37, distance: 50.6
click at [81, 34] on span "[PHONE_NUMBER]" at bounding box center [88, 32] width 62 height 10
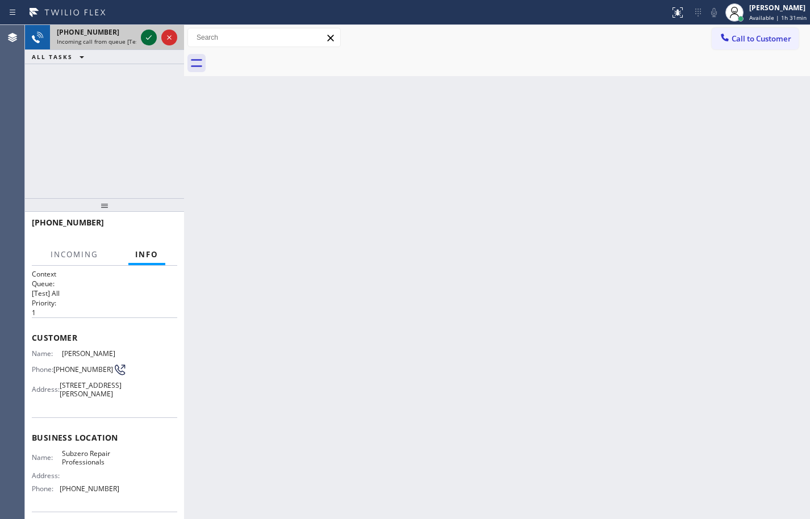
click at [146, 39] on icon at bounding box center [149, 38] width 14 height 14
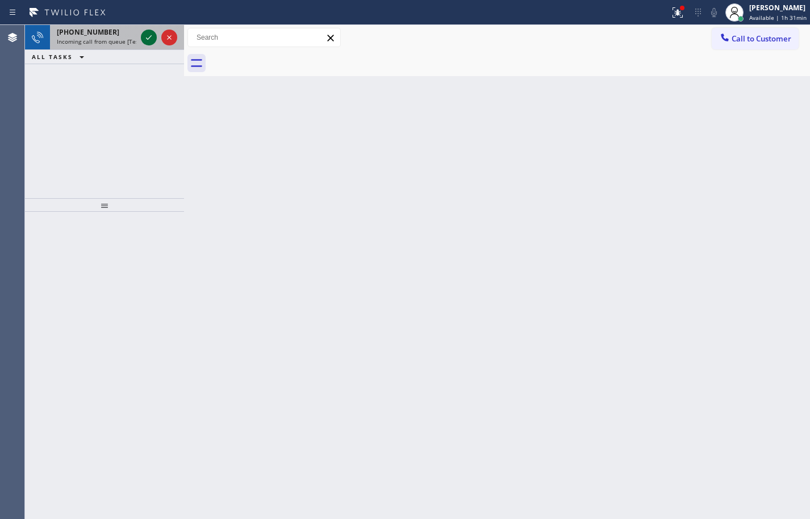
click at [149, 37] on icon at bounding box center [149, 38] width 14 height 14
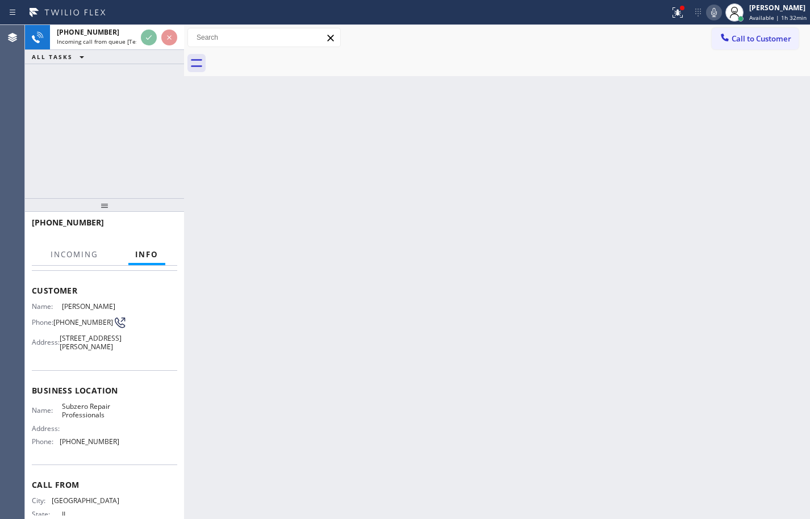
scroll to position [95, 0]
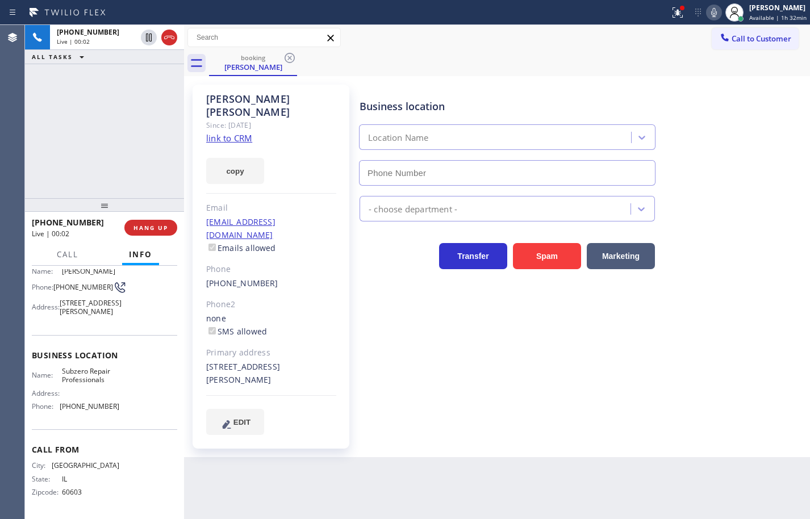
type input "[PHONE_NUMBER]"
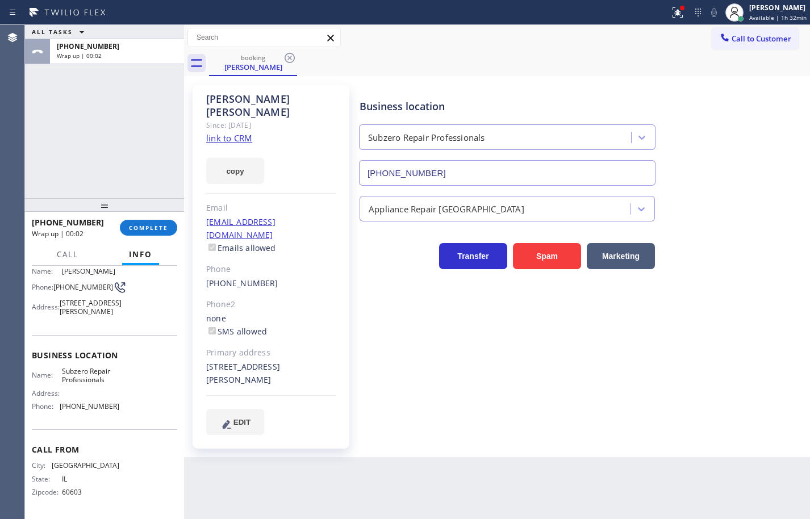
click at [235, 132] on link "link to CRM" at bounding box center [229, 137] width 46 height 11
click at [245, 165] on button "copy" at bounding box center [235, 171] width 58 height 26
click at [149, 230] on span "COMPLETE" at bounding box center [148, 228] width 39 height 8
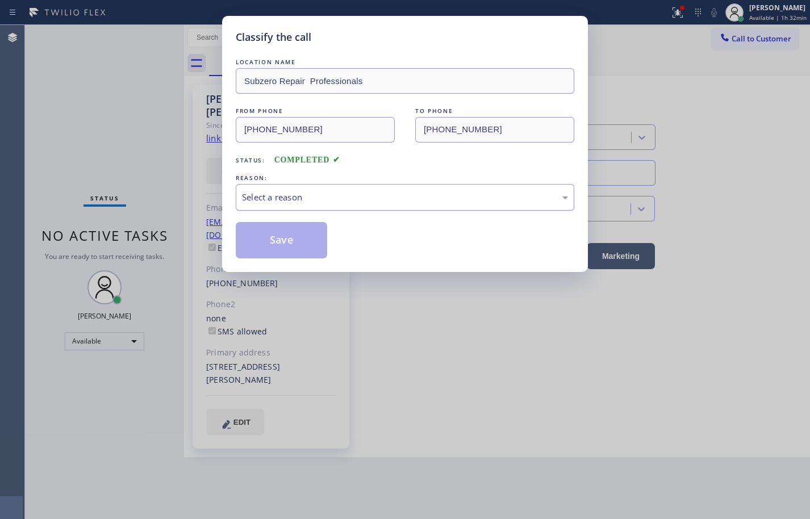
click at [327, 198] on div "Select a reason" at bounding box center [405, 197] width 326 height 13
click at [302, 231] on button "Save" at bounding box center [281, 240] width 91 height 36
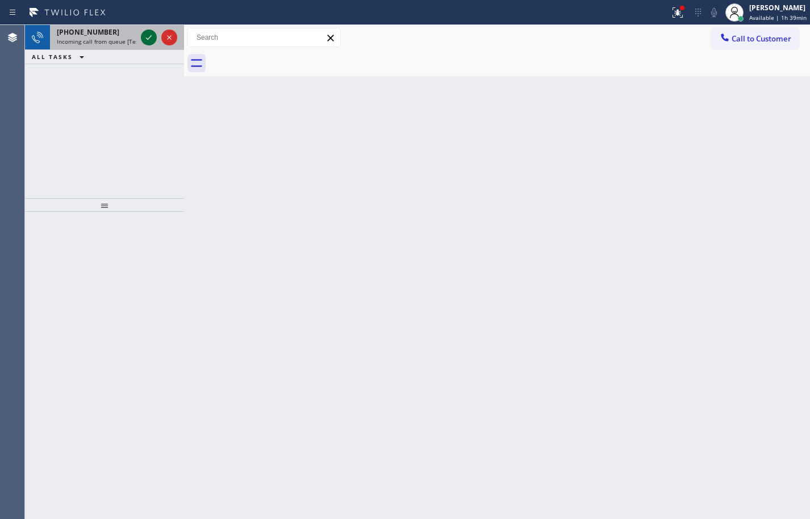
click at [147, 36] on icon at bounding box center [149, 38] width 14 height 14
click at [151, 41] on icon at bounding box center [149, 38] width 14 height 14
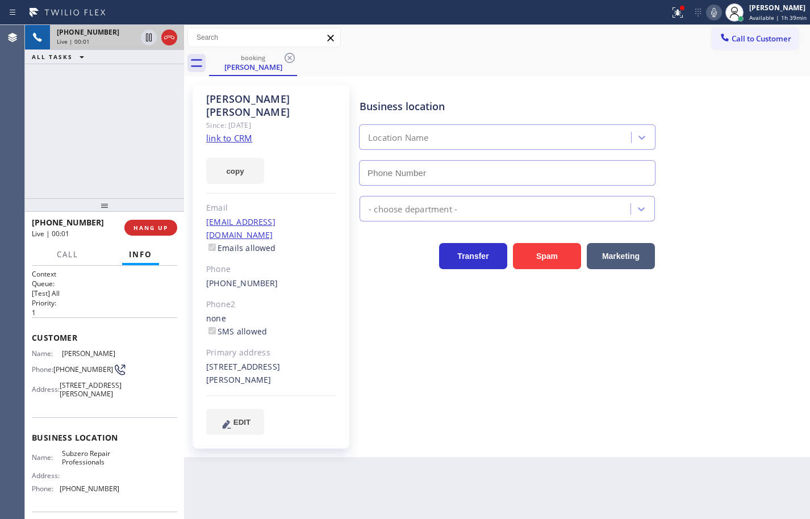
type input "[PHONE_NUMBER]"
click at [235, 132] on link "link to CRM" at bounding box center [229, 137] width 46 height 11
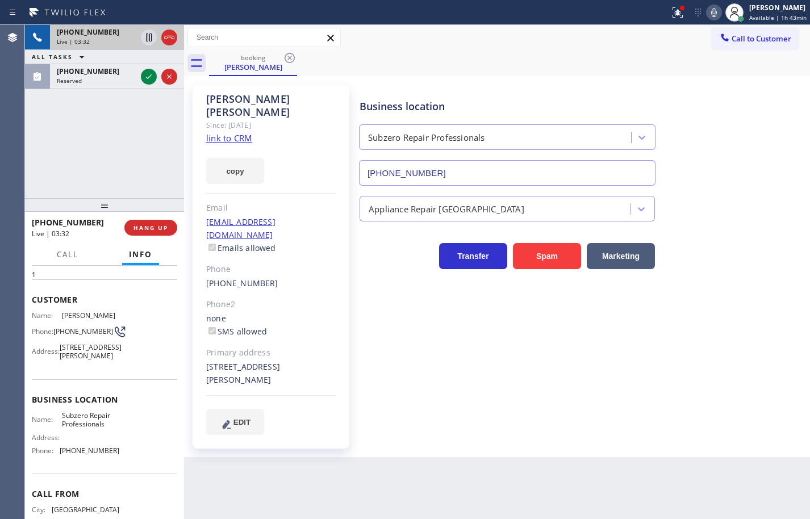
scroll to position [57, 0]
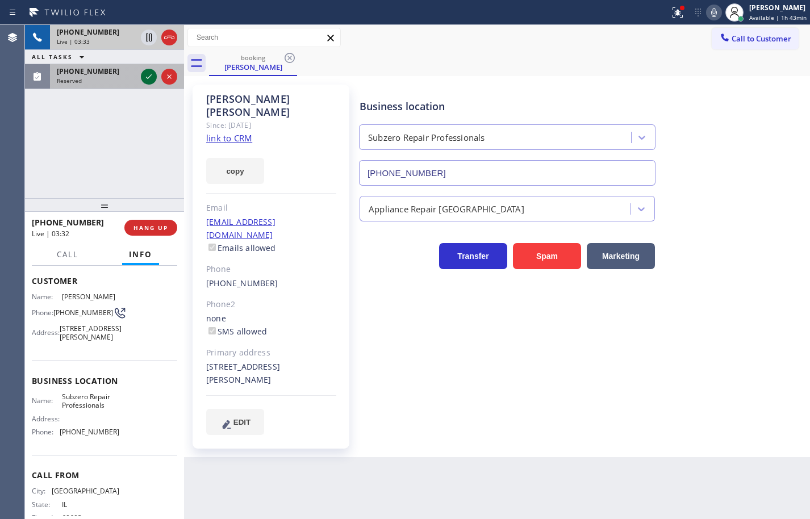
click at [148, 75] on icon at bounding box center [149, 77] width 14 height 14
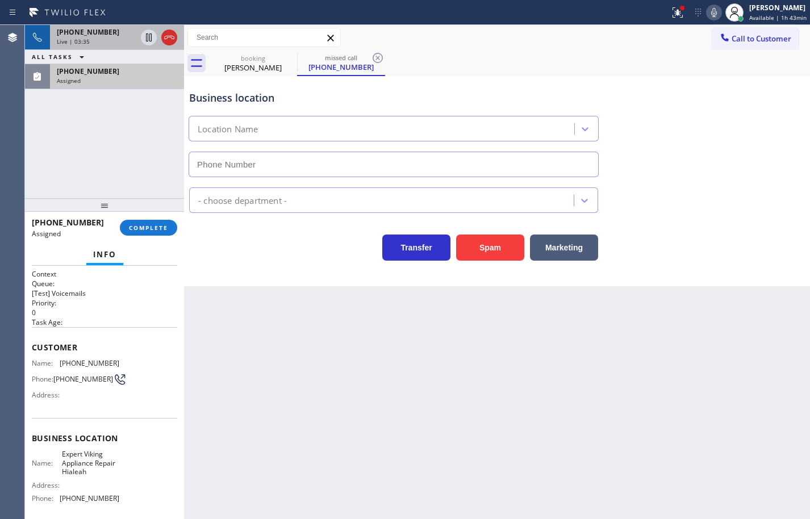
type input "[PHONE_NUMBER]"
click at [118, 504] on div "Name: Expert Viking Appliance Repair Hialeah Address: Phone: [PHONE_NUMBER]" at bounding box center [104, 478] width 145 height 57
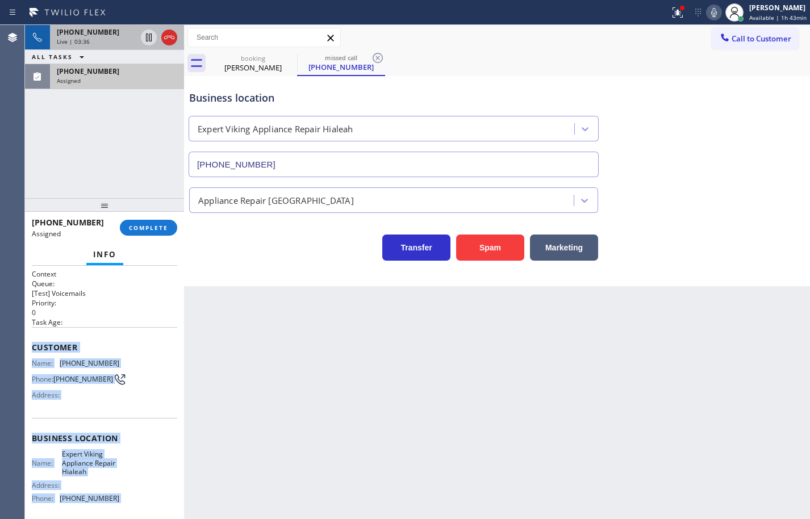
drag, startPoint x: 118, startPoint y: 504, endPoint x: 55, endPoint y: 348, distance: 168.4
click at [55, 348] on div "Context Queue: [Test] Voicemails Priority: 0 Task Age: Customer Name: [PHONE_NU…" at bounding box center [104, 438] width 145 height 339
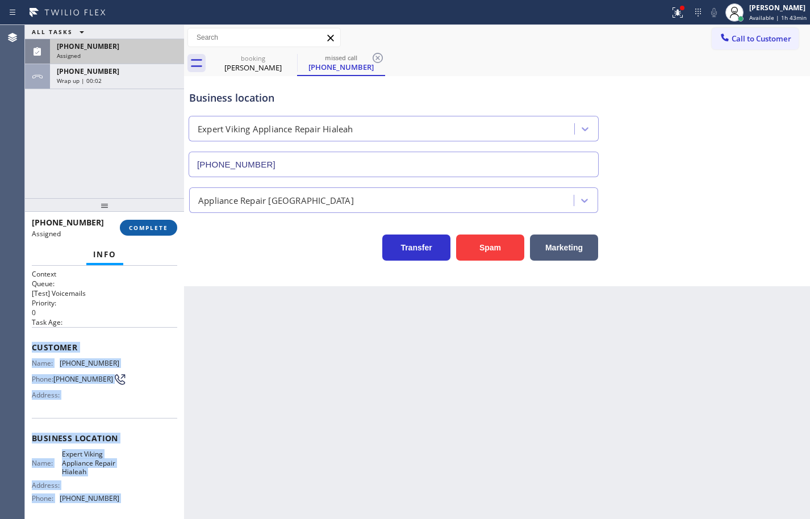
click at [149, 230] on span "COMPLETE" at bounding box center [148, 228] width 39 height 8
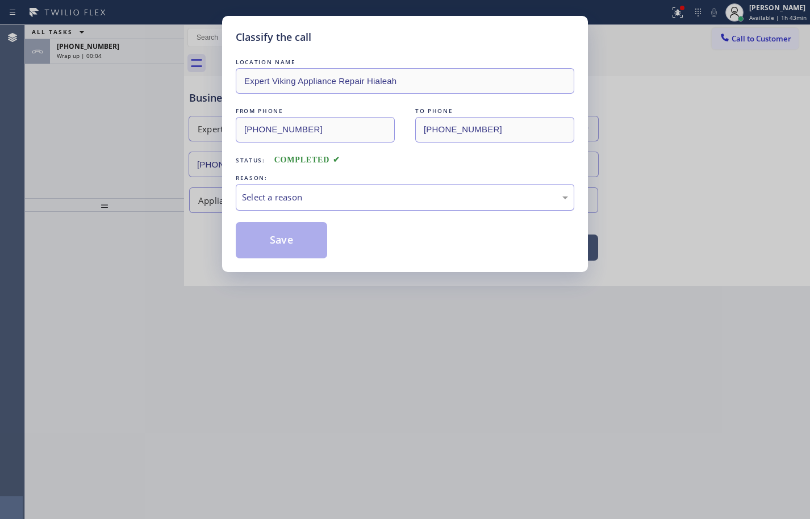
click at [262, 204] on div "Select a reason" at bounding box center [405, 197] width 339 height 27
click at [294, 222] on button "Save" at bounding box center [281, 240] width 91 height 36
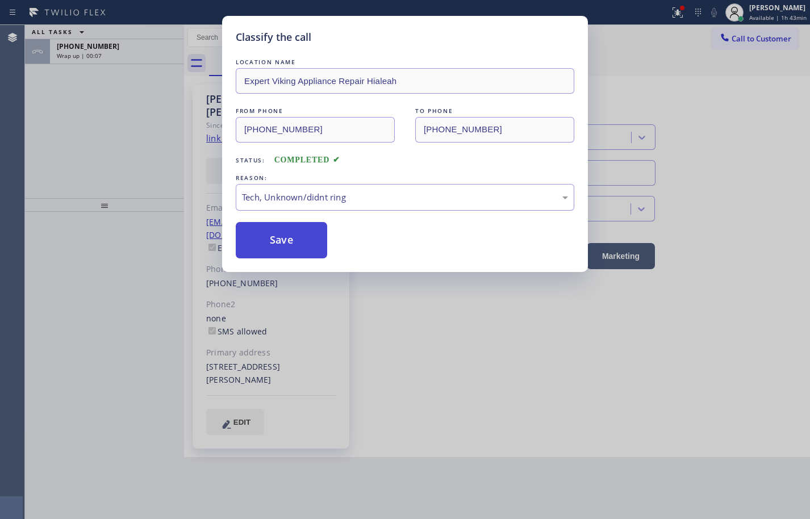
click at [287, 240] on button "Save" at bounding box center [281, 240] width 91 height 36
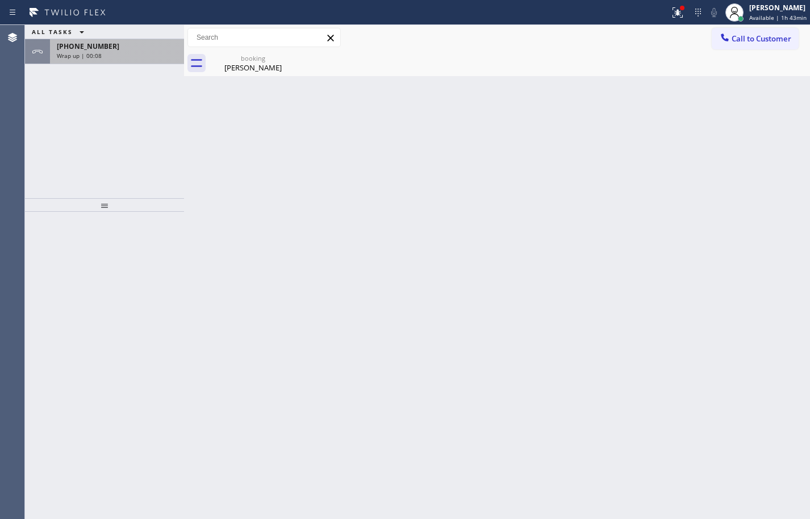
click at [114, 52] on div "Wrap up | 00:08" at bounding box center [117, 56] width 120 height 8
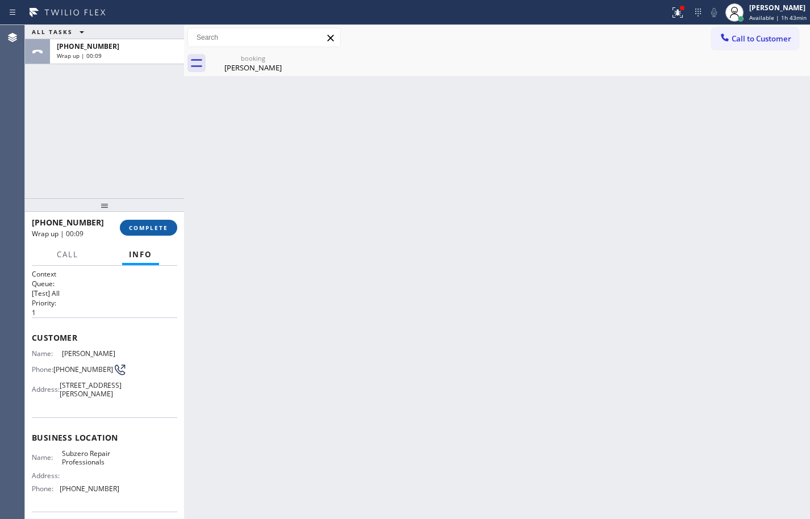
click at [156, 224] on span "COMPLETE" at bounding box center [148, 228] width 39 height 8
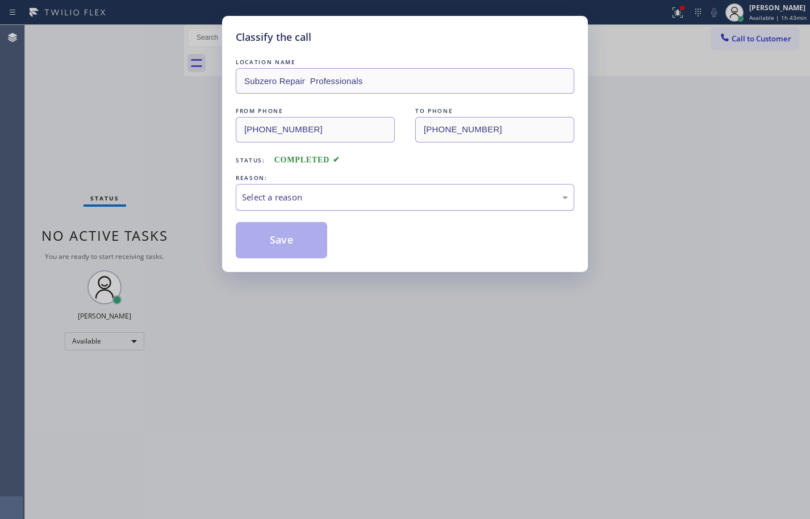
click at [285, 197] on div "Select a reason" at bounding box center [405, 197] width 326 height 13
click at [298, 237] on button "Save" at bounding box center [281, 240] width 91 height 36
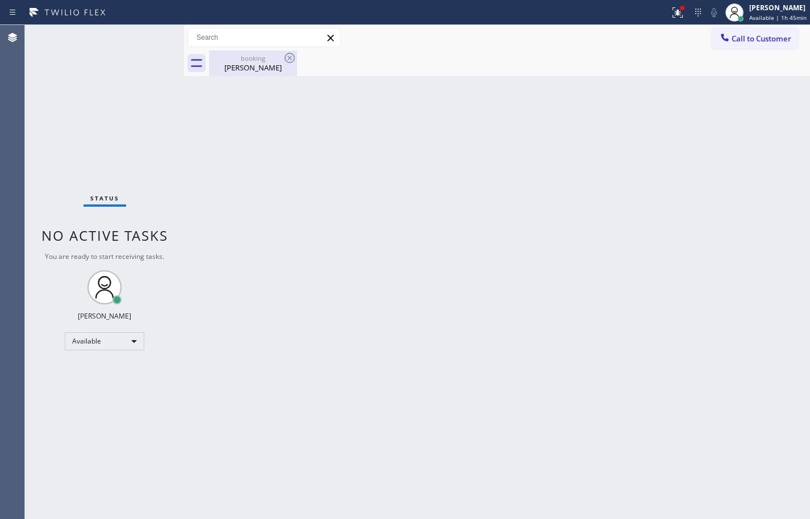
click at [264, 59] on div "booking" at bounding box center [253, 58] width 86 height 9
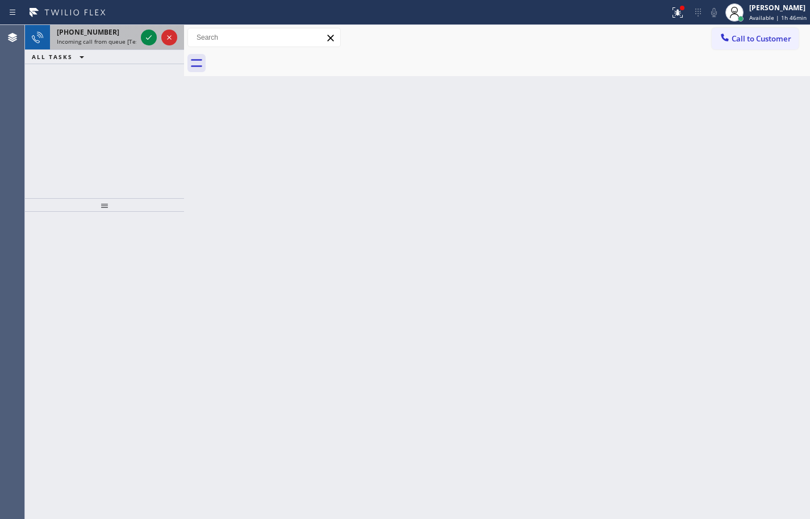
click at [115, 45] on div "[PHONE_NUMBER] Incoming call from queue [Test] All" at bounding box center [94, 37] width 89 height 25
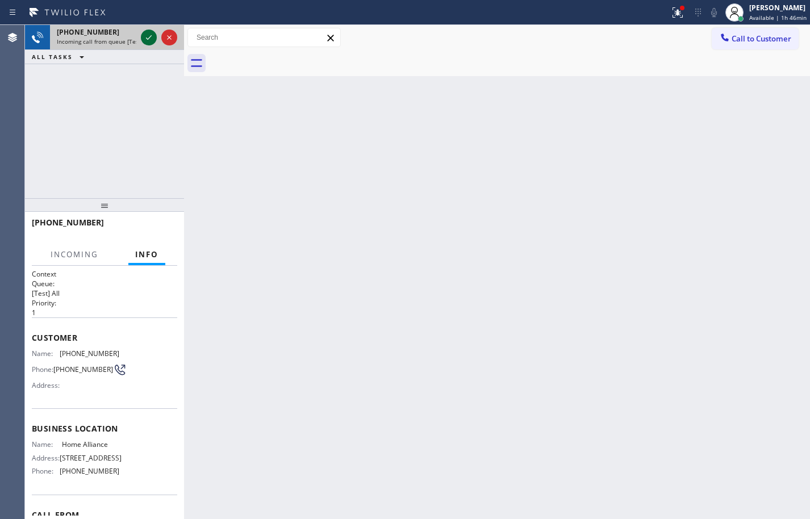
click at [149, 36] on icon at bounding box center [149, 38] width 14 height 14
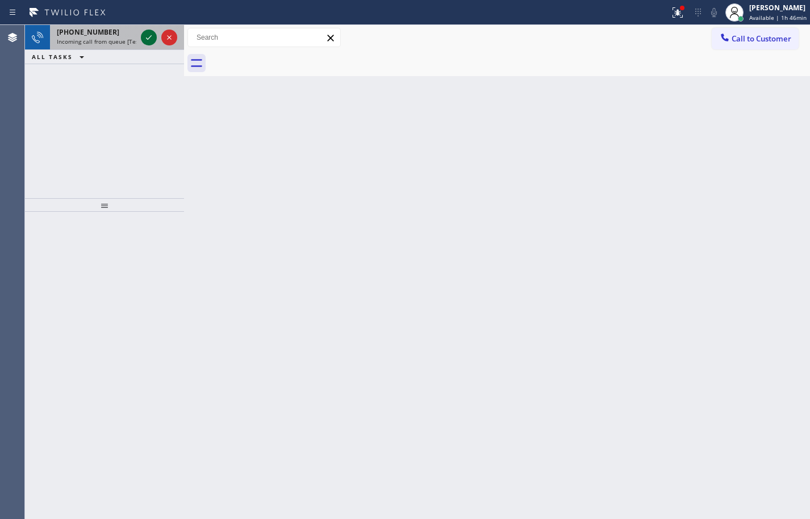
click at [149, 41] on icon at bounding box center [149, 38] width 14 height 14
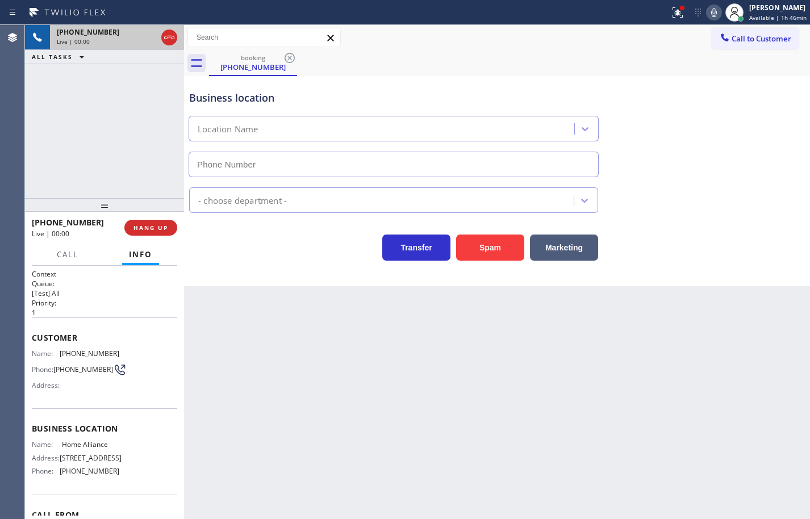
type input "[PHONE_NUMBER]"
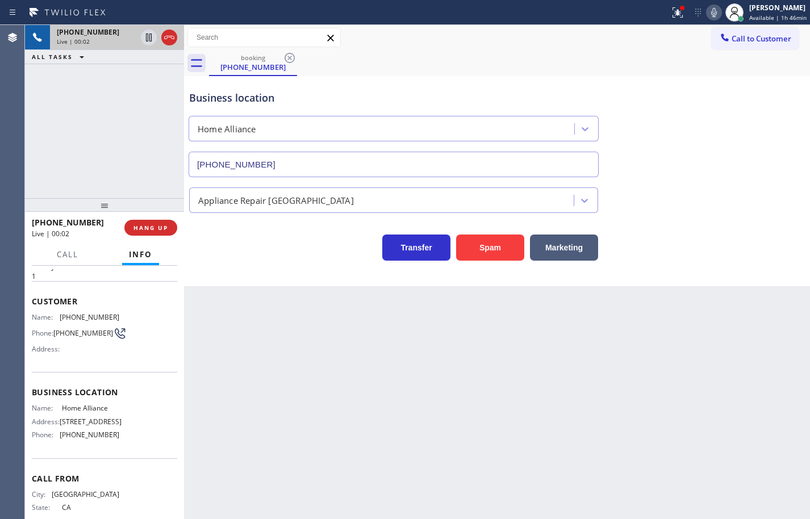
scroll to position [57, 0]
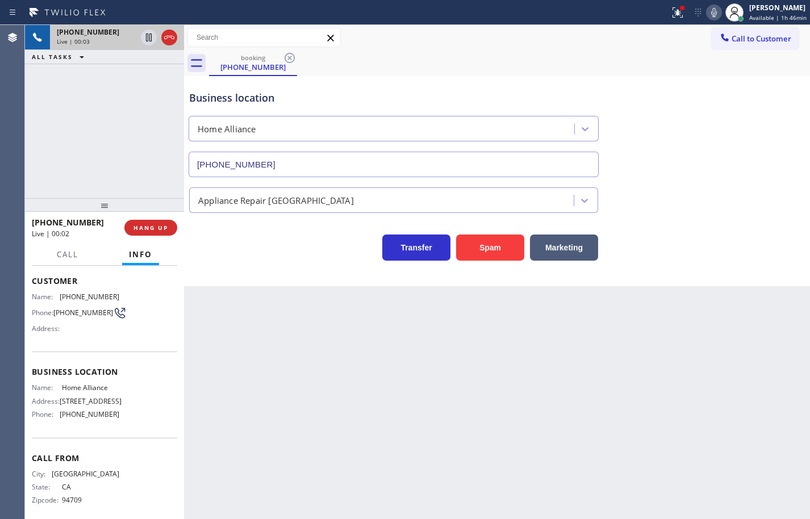
click at [128, 423] on div "Name: Home Alliance Address: [STREET_ADDRESS] Phone: [PHONE_NUMBER]" at bounding box center [104, 403] width 145 height 40
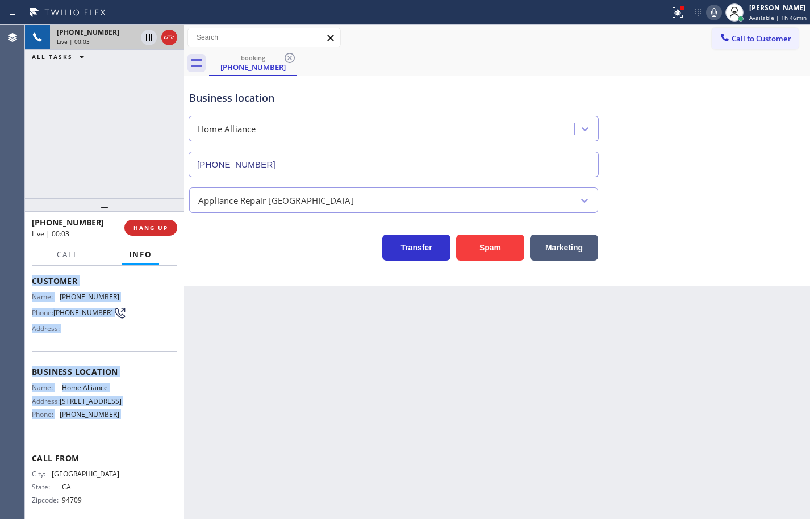
drag, startPoint x: 128, startPoint y: 431, endPoint x: 30, endPoint y: 287, distance: 174.2
click at [30, 287] on div "Context Queue: [Test] All Priority: 1 Customer Name: [PHONE_NUMBER] Phone: [PHO…" at bounding box center [104, 392] width 159 height 253
click at [707, 17] on icon at bounding box center [714, 13] width 14 height 14
click at [711, 12] on icon at bounding box center [714, 12] width 6 height 9
click at [710, 15] on icon at bounding box center [714, 13] width 14 height 14
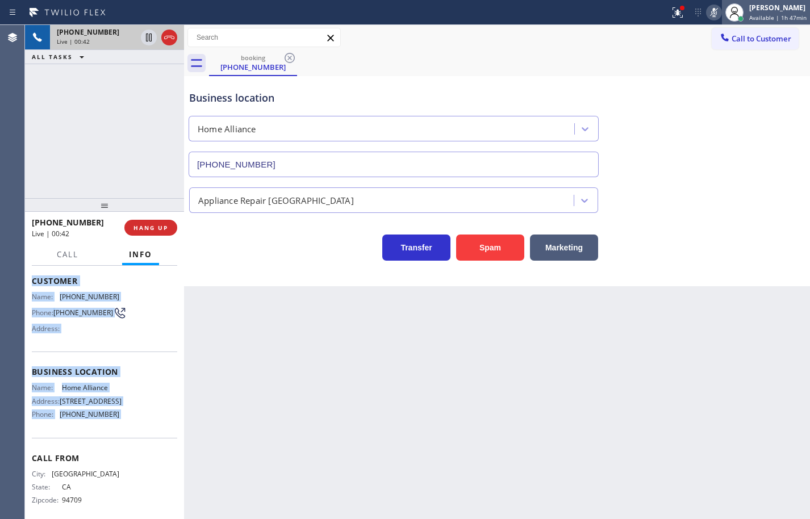
drag, startPoint x: 710, startPoint y: 15, endPoint x: 715, endPoint y: 19, distance: 6.4
click at [709, 15] on icon at bounding box center [714, 13] width 14 height 14
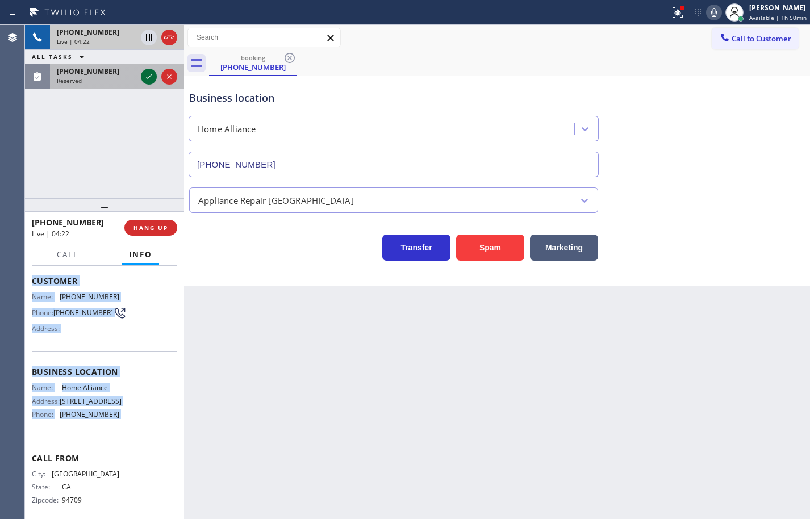
click at [147, 76] on icon at bounding box center [149, 77] width 14 height 14
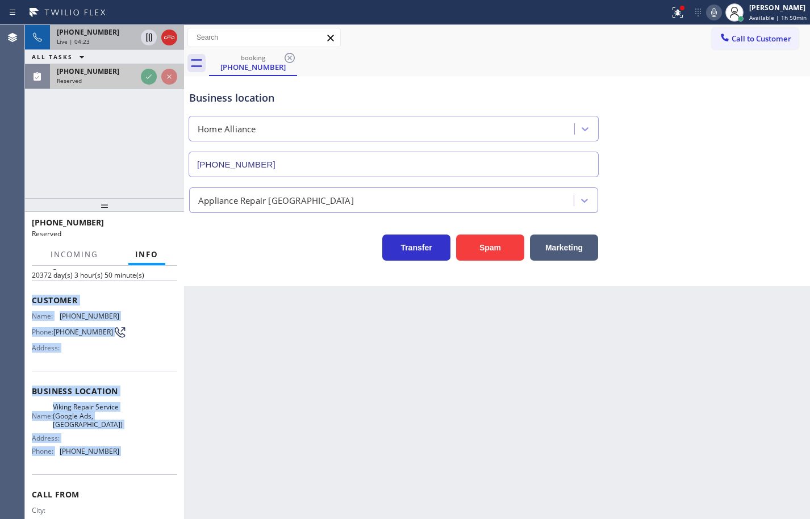
scroll to position [76, 0]
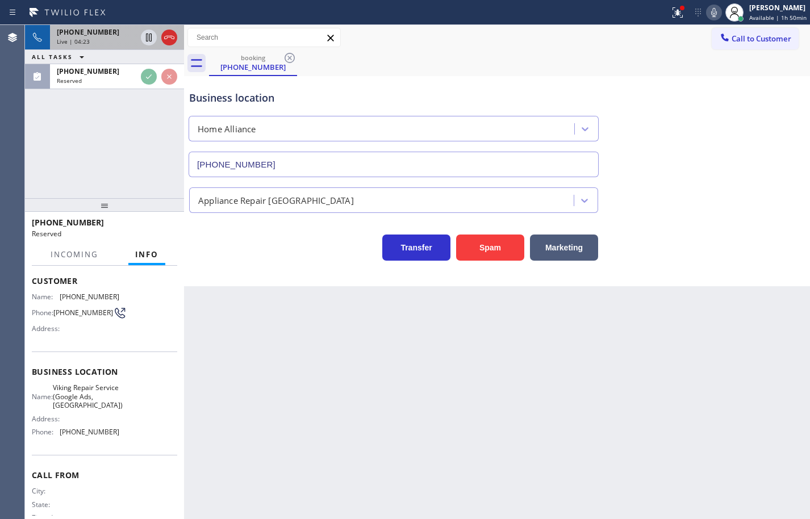
click at [240, 381] on div "Back to Dashboard Change Sender ID Customers Technicians Select a contact Outbo…" at bounding box center [497, 272] width 626 height 494
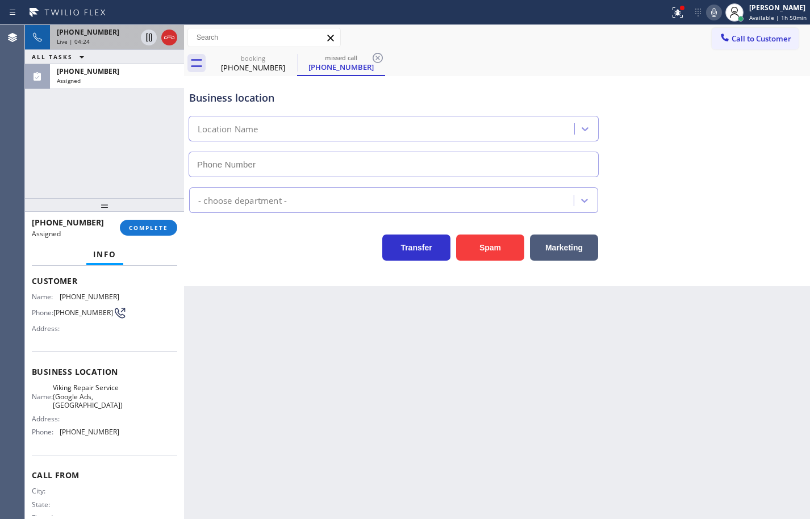
type input "[PHONE_NUMBER]"
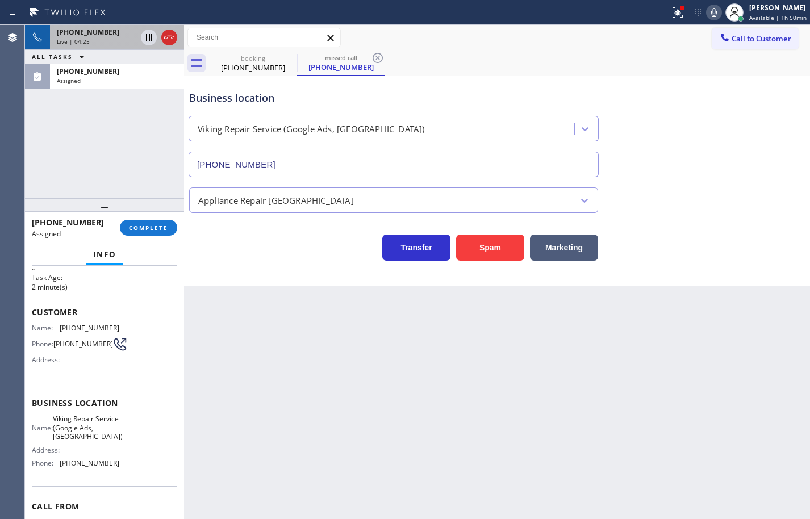
scroll to position [19, 0]
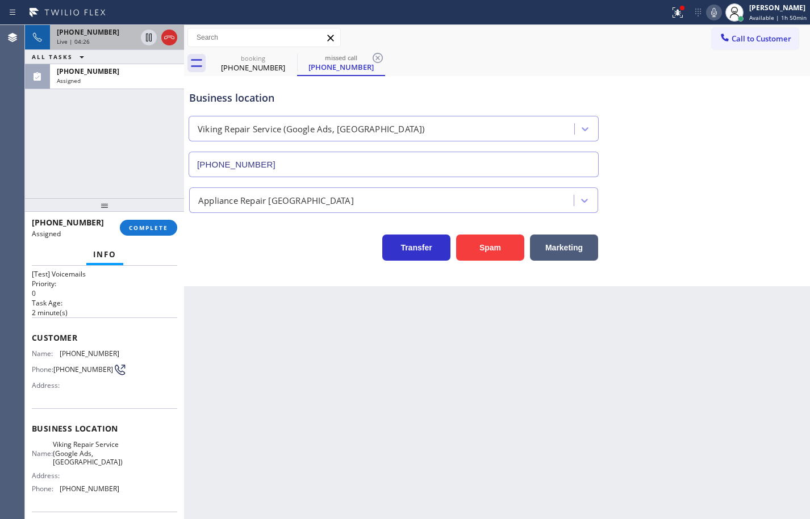
click at [116, 491] on div "Name: Viking Repair Service (Google Ads, [GEOGRAPHIC_DATA]) Address: Phone: [PH…" at bounding box center [104, 468] width 145 height 57
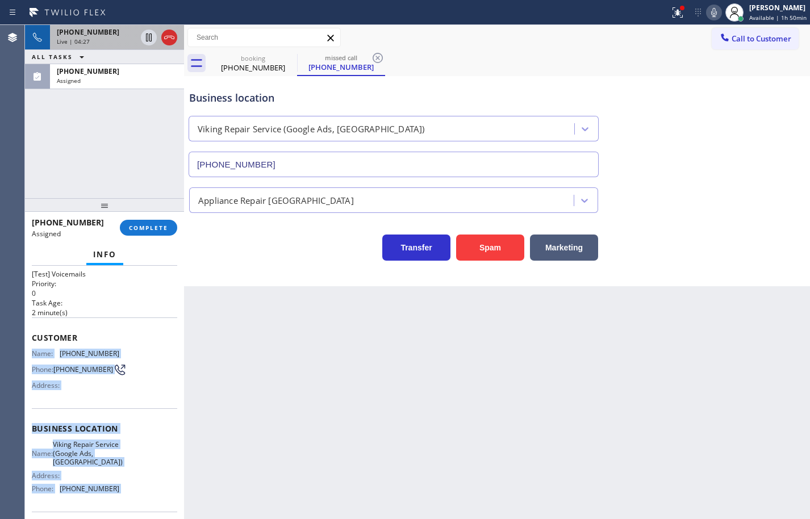
drag, startPoint x: 116, startPoint y: 491, endPoint x: 38, endPoint y: 346, distance: 164.4
click at [38, 346] on div "Context Queue: [Test] Voicemails Priority: 0 Task Age: [DEMOGRAPHIC_DATA] minut…" at bounding box center [104, 424] width 145 height 348
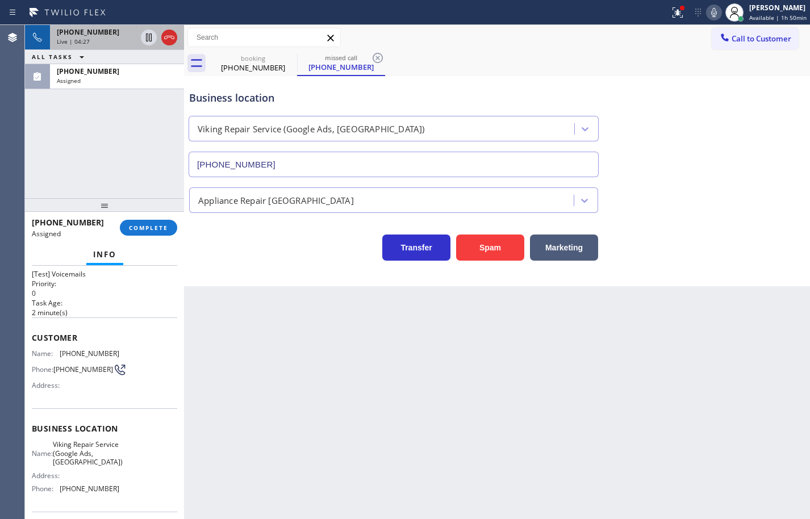
click at [35, 342] on span "Customer" at bounding box center [104, 337] width 145 height 11
click at [35, 341] on span "Customer" at bounding box center [104, 337] width 145 height 11
click at [99, 478] on div "Address:" at bounding box center [75, 475] width 87 height 9
click at [114, 489] on div "Name: Viking Repair Service (Google Ads, [GEOGRAPHIC_DATA]) Address: Phone: [PH…" at bounding box center [104, 468] width 145 height 57
click at [115, 490] on div "Name: Viking Repair Service (Google Ads, [GEOGRAPHIC_DATA]) Address: Phone: [PH…" at bounding box center [104, 468] width 145 height 57
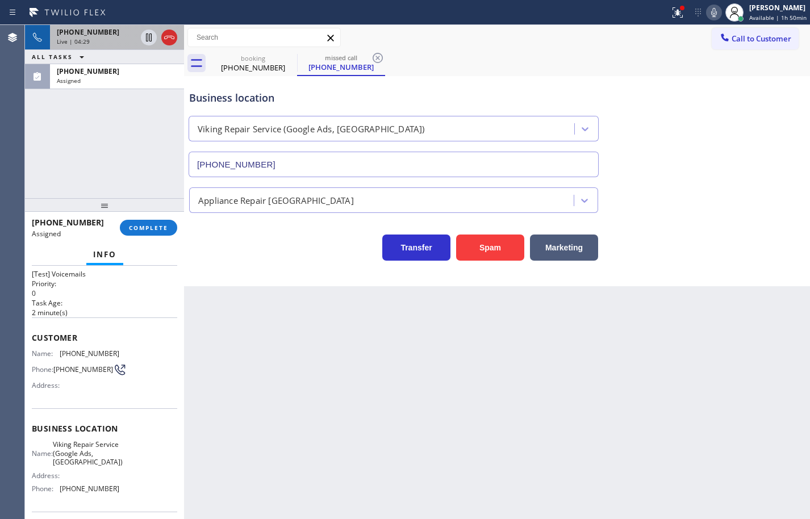
click at [116, 491] on div "Name: Viking Repair Service (Google Ads, [GEOGRAPHIC_DATA]) Address: Phone: [PH…" at bounding box center [104, 468] width 145 height 57
click at [114, 488] on div "Name: Viking Repair Service (Google Ads, [GEOGRAPHIC_DATA]) Address: Phone: [PH…" at bounding box center [104, 468] width 145 height 57
click at [87, 412] on div "Business location Name: Viking Repair Service (Google Ads, [GEOGRAPHIC_DATA]) A…" at bounding box center [104, 459] width 145 height 103
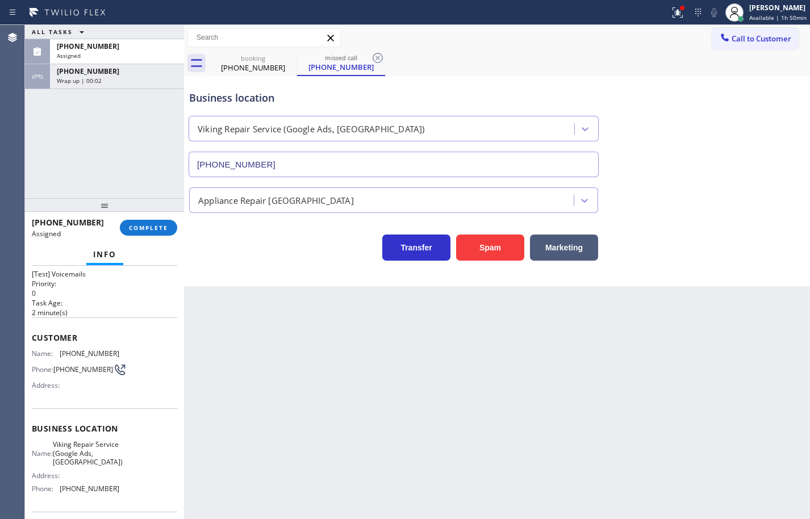
click at [108, 491] on span "[PHONE_NUMBER]" at bounding box center [90, 488] width 60 height 9
drag, startPoint x: 108, startPoint y: 491, endPoint x: 49, endPoint y: 409, distance: 100.9
click at [66, 417] on div "Business location Name: Viking Repair Service (Google Ads, [GEOGRAPHIC_DATA]) A…" at bounding box center [104, 459] width 145 height 103
click at [46, 383] on div "Customer Name: [PHONE_NUMBER] Phone: [PHONE_NUMBER] Address:" at bounding box center [104, 362] width 145 height 91
click at [117, 490] on div "Name: Viking Repair Service (Google Ads, [GEOGRAPHIC_DATA]) Address: Phone: [PH…" at bounding box center [104, 468] width 145 height 57
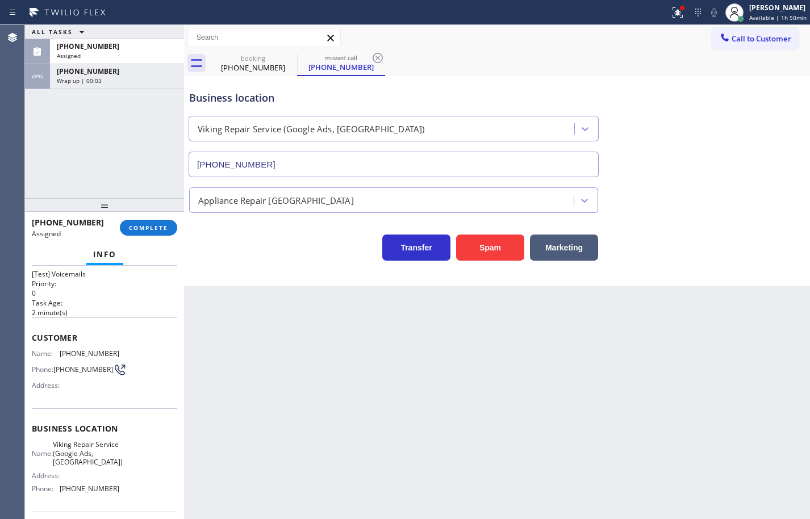
click at [117, 490] on div "Name: Viking Repair Service (Google Ads, [GEOGRAPHIC_DATA]) Address: Phone: [PH…" at bounding box center [104, 468] width 145 height 57
drag, startPoint x: 117, startPoint y: 490, endPoint x: 75, endPoint y: 402, distance: 97.6
click at [80, 411] on div "Context Queue: [Test] Voicemails Priority: 0 Task Age: [DEMOGRAPHIC_DATA] minut…" at bounding box center [104, 424] width 145 height 348
click at [47, 334] on span "Customer" at bounding box center [104, 337] width 145 height 11
click at [43, 337] on span "Customer" at bounding box center [104, 337] width 145 height 11
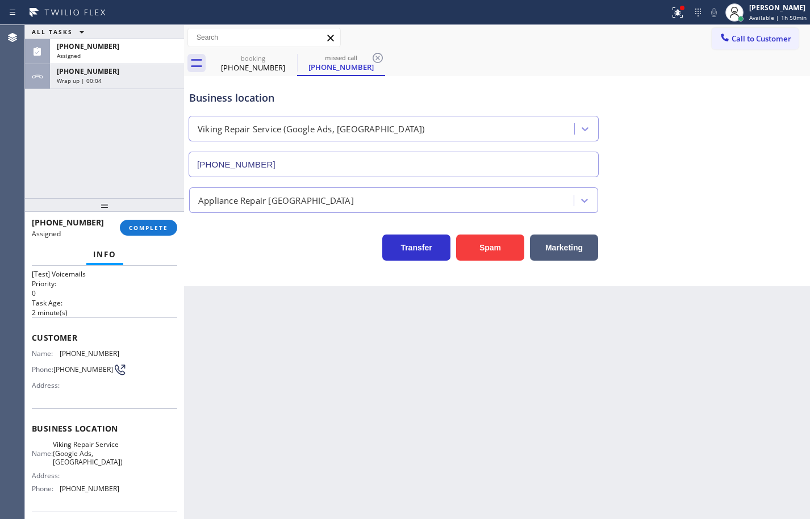
click at [35, 336] on span "Customer" at bounding box center [104, 337] width 145 height 11
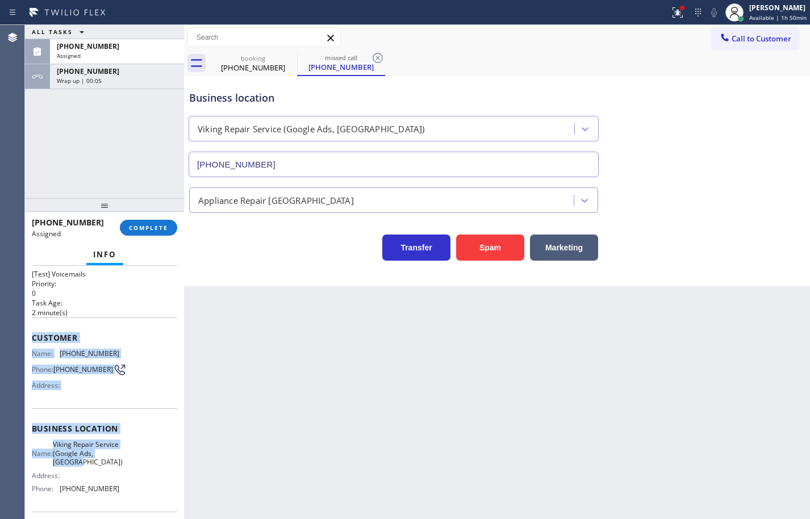
drag, startPoint x: 34, startPoint y: 336, endPoint x: 118, endPoint y: 494, distance: 178.9
click at [111, 474] on div "Context Queue: [Test] Voicemails Priority: 0 Task Age: [DEMOGRAPHIC_DATA] minut…" at bounding box center [104, 424] width 145 height 348
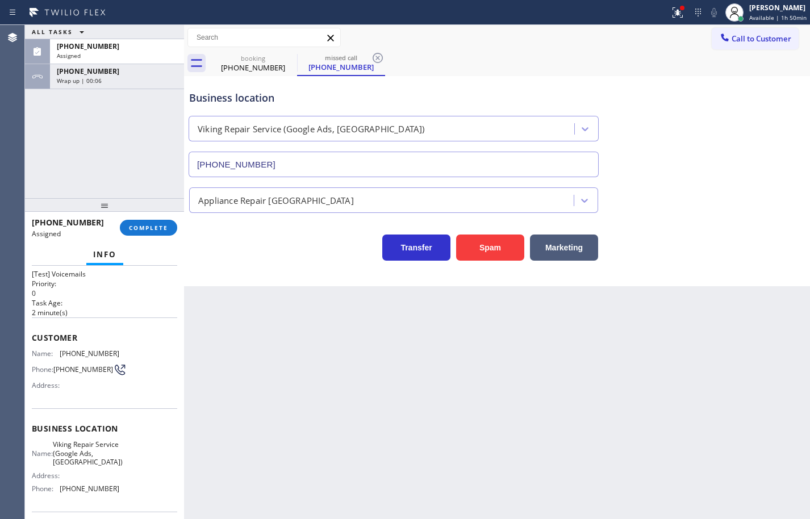
click at [118, 494] on div "Name: Viking Repair Service (Google Ads, [GEOGRAPHIC_DATA]) Address: Phone: [PH…" at bounding box center [104, 468] width 145 height 57
drag, startPoint x: 118, startPoint y: 494, endPoint x: 109, endPoint y: 488, distance: 9.9
click at [114, 492] on div "Name: Viking Repair Service (Google Ads, [GEOGRAPHIC_DATA]) Address: Phone: [PH…" at bounding box center [104, 468] width 145 height 57
click at [113, 491] on span "[PHONE_NUMBER]" at bounding box center [90, 488] width 60 height 9
click at [109, 488] on span "[PHONE_NUMBER]" at bounding box center [90, 488] width 60 height 9
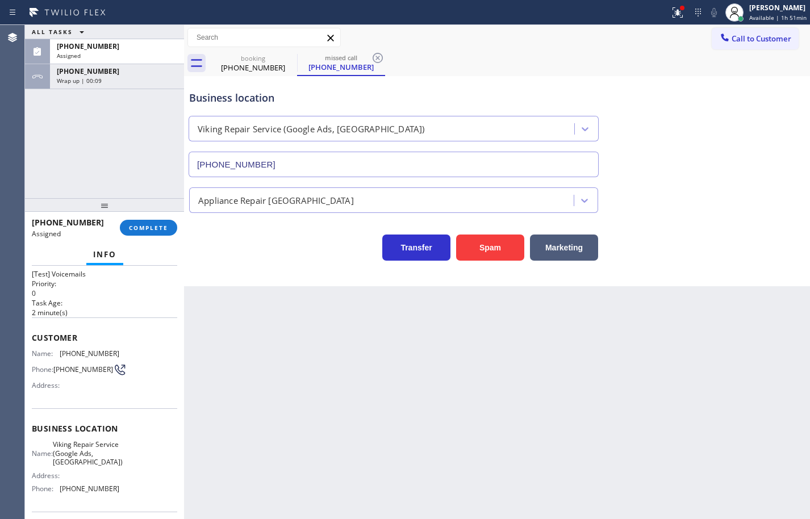
click at [119, 492] on div "Name: Viking Repair Service (Google Ads, [GEOGRAPHIC_DATA]) Address: Phone: [PH…" at bounding box center [104, 468] width 145 height 57
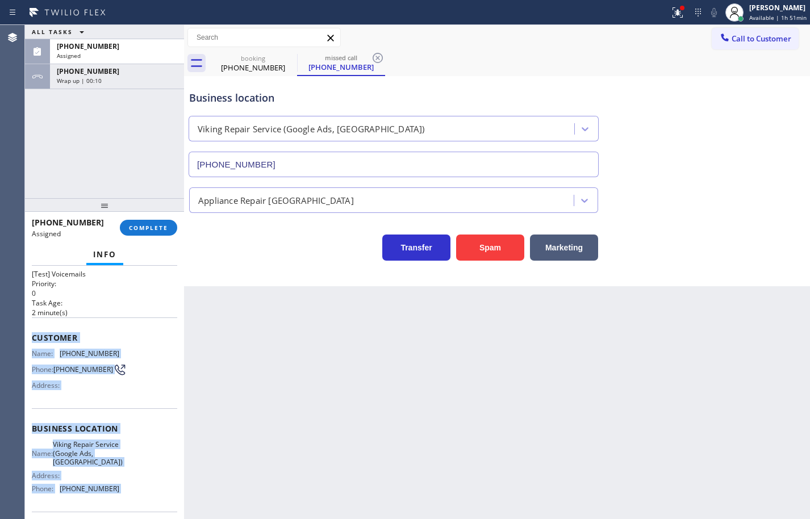
drag, startPoint x: 119, startPoint y: 492, endPoint x: 37, endPoint y: 340, distance: 173.0
click at [37, 340] on div "Context Queue: [Test] Voicemails Priority: 0 Task Age: [DEMOGRAPHIC_DATA] minut…" at bounding box center [104, 424] width 145 height 348
click at [37, 340] on span "Customer" at bounding box center [104, 337] width 145 height 11
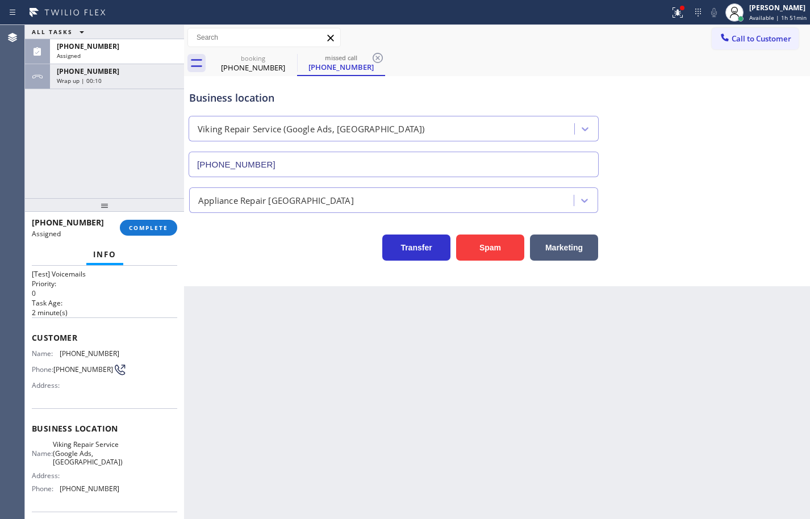
click at [37, 340] on span "Customer" at bounding box center [104, 337] width 145 height 11
click at [57, 339] on span "Customer" at bounding box center [104, 337] width 145 height 11
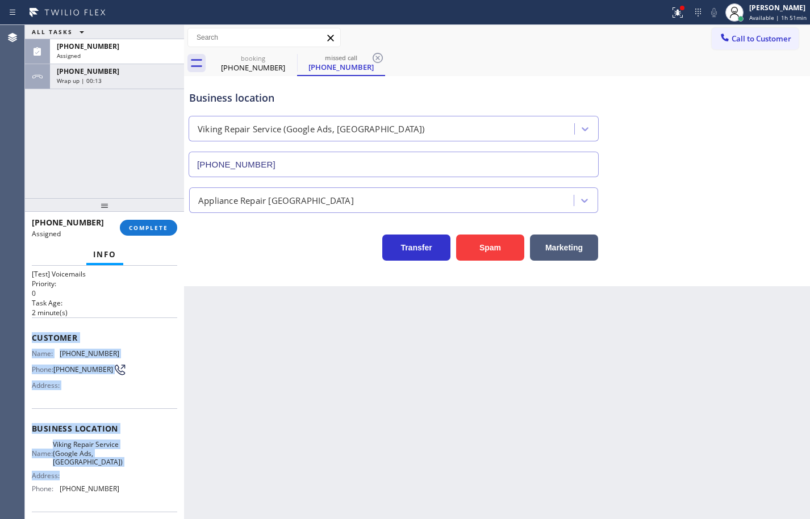
drag, startPoint x: 32, startPoint y: 336, endPoint x: 114, endPoint y: 489, distance: 173.5
click at [113, 486] on div "Context Queue: [Test] Voicemails Priority: 0 Task Age: [DEMOGRAPHIC_DATA] minut…" at bounding box center [104, 424] width 145 height 348
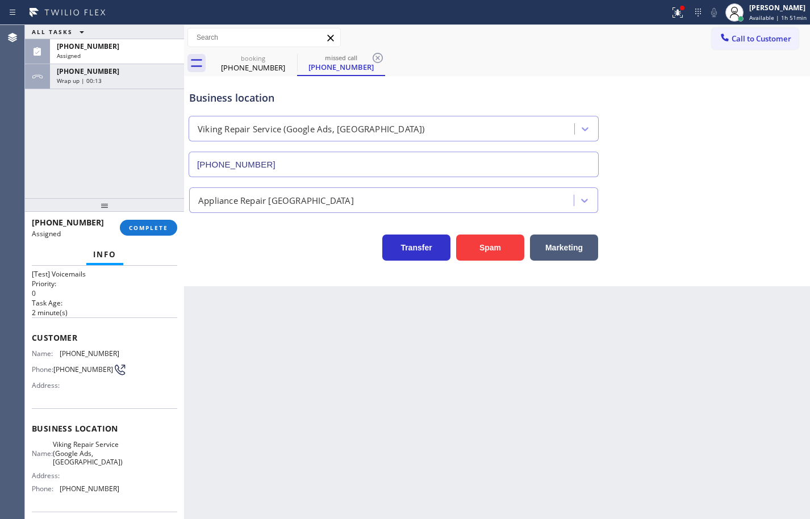
click at [114, 489] on div "Name: Viking Repair Service (Google Ads, [GEOGRAPHIC_DATA]) Address: Phone: [PH…" at bounding box center [104, 468] width 145 height 57
click at [115, 491] on div "Name: Viking Repair Service (Google Ads, [GEOGRAPHIC_DATA]) Address: Phone: [PH…" at bounding box center [104, 468] width 145 height 57
click at [110, 485] on div "Name: Viking Repair Service (Google Ads, [GEOGRAPHIC_DATA]) Address: Phone: [PH…" at bounding box center [75, 468] width 87 height 57
click at [112, 493] on span "[PHONE_NUMBER]" at bounding box center [90, 488] width 60 height 9
drag, startPoint x: 112, startPoint y: 494, endPoint x: 102, endPoint y: 445, distance: 49.8
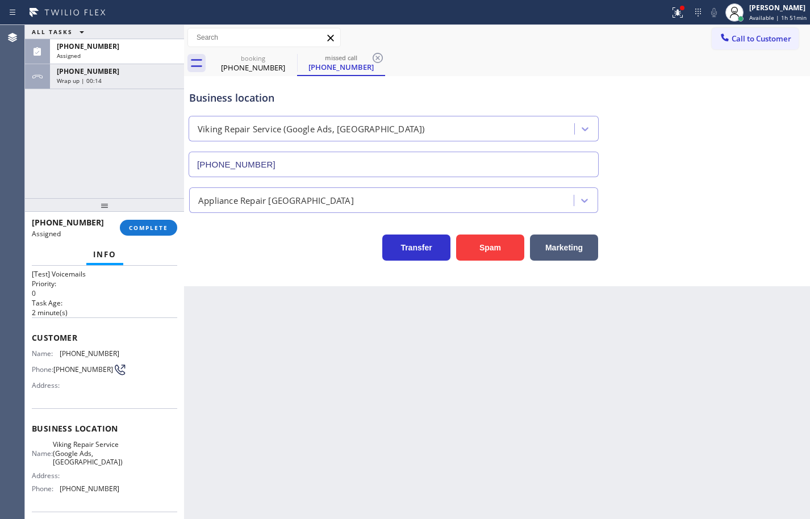
click at [111, 490] on span "[PHONE_NUMBER]" at bounding box center [90, 488] width 60 height 9
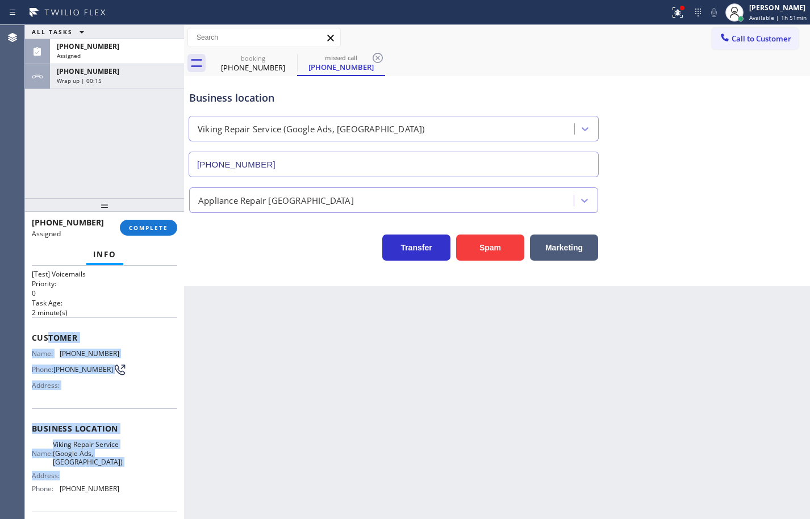
drag, startPoint x: 102, startPoint y: 445, endPoint x: 47, endPoint y: 330, distance: 127.3
click at [47, 330] on div "Context Queue: [Test] Voicemails Priority: 0 Task Age: [DEMOGRAPHIC_DATA] minut…" at bounding box center [104, 424] width 145 height 348
click at [47, 330] on div "Customer Name: [PHONE_NUMBER] Phone: [PHONE_NUMBER] Address:" at bounding box center [104, 362] width 145 height 91
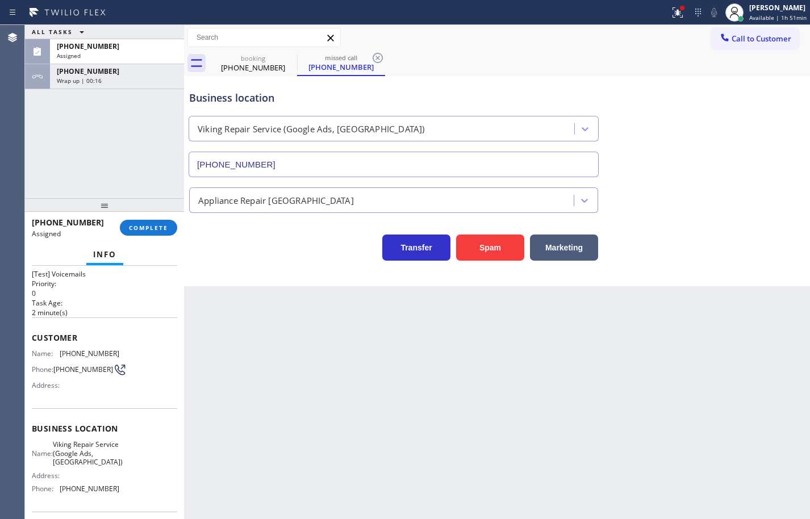
click at [134, 498] on div "Name: Viking Repair Service (Google Ads, [GEOGRAPHIC_DATA]) Address: Phone: [PH…" at bounding box center [104, 468] width 145 height 57
drag, startPoint x: 132, startPoint y: 498, endPoint x: 127, endPoint y: 482, distance: 16.4
click at [130, 491] on div "Name: Viking Repair Service (Google Ads, [GEOGRAPHIC_DATA]) Address: Phone: [PH…" at bounding box center [104, 468] width 145 height 57
click at [84, 404] on div "Context Queue: [Test] Voicemails Priority: 0 Task Age: [DEMOGRAPHIC_DATA] minut…" at bounding box center [104, 424] width 145 height 348
click at [58, 351] on span "Name:" at bounding box center [46, 353] width 28 height 9
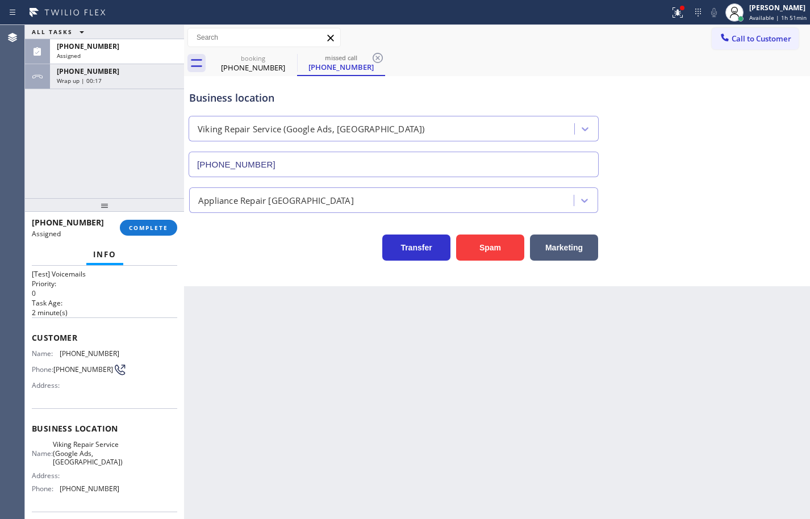
drag, startPoint x: 41, startPoint y: 329, endPoint x: 37, endPoint y: 334, distance: 6.5
click at [39, 332] on div "Customer Name: [PHONE_NUMBER] Phone: [PHONE_NUMBER] Address:" at bounding box center [104, 362] width 145 height 91
click at [32, 336] on span "Customer" at bounding box center [104, 337] width 145 height 11
drag, startPoint x: 32, startPoint y: 336, endPoint x: 52, endPoint y: 360, distance: 31.5
click at [41, 345] on div "Customer Name: [PHONE_NUMBER] Phone: [PHONE_NUMBER] Address:" at bounding box center [104, 362] width 145 height 91
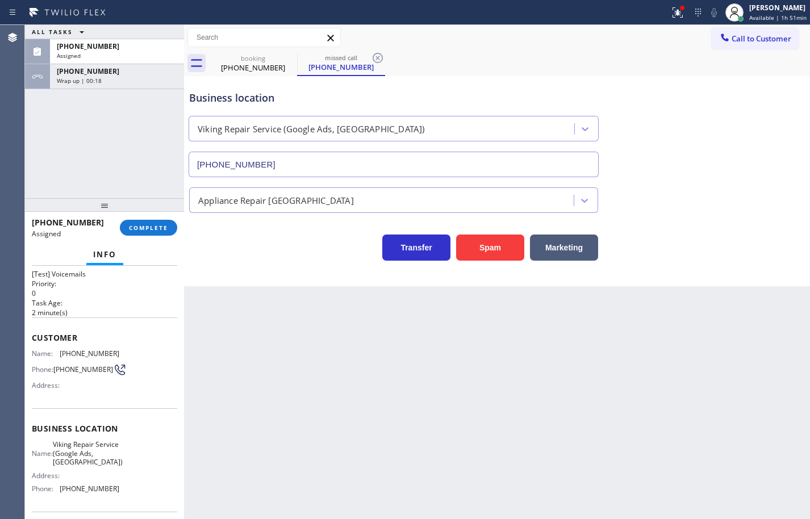
click at [92, 440] on div "Business location Name: Viking Repair Service (Google Ads, [GEOGRAPHIC_DATA]) A…" at bounding box center [104, 459] width 145 height 103
drag, startPoint x: 108, startPoint y: 485, endPoint x: 110, endPoint y: 493, distance: 8.1
click at [110, 486] on div "Name: Viking Repair Service (Google Ads, [GEOGRAPHIC_DATA]) Address: Phone: [PH…" at bounding box center [75, 468] width 87 height 57
click at [111, 493] on span "[PHONE_NUMBER]" at bounding box center [90, 488] width 60 height 9
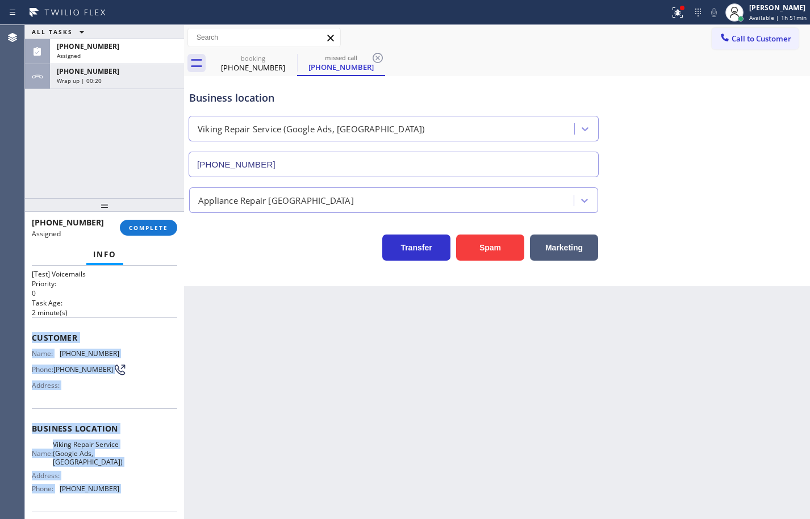
drag, startPoint x: 99, startPoint y: 449, endPoint x: 55, endPoint y: 339, distance: 118.8
click at [55, 339] on div "Context Queue: [Test] Voicemails Priority: 0 Task Age: [DEMOGRAPHIC_DATA] minut…" at bounding box center [104, 424] width 145 height 348
click at [55, 339] on span "Customer" at bounding box center [104, 337] width 145 height 11
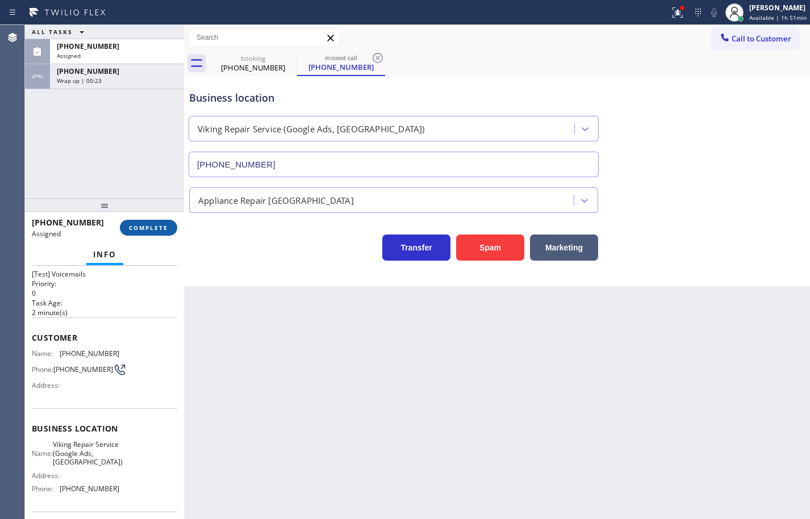
click at [159, 224] on span "COMPLETE" at bounding box center [148, 228] width 39 height 8
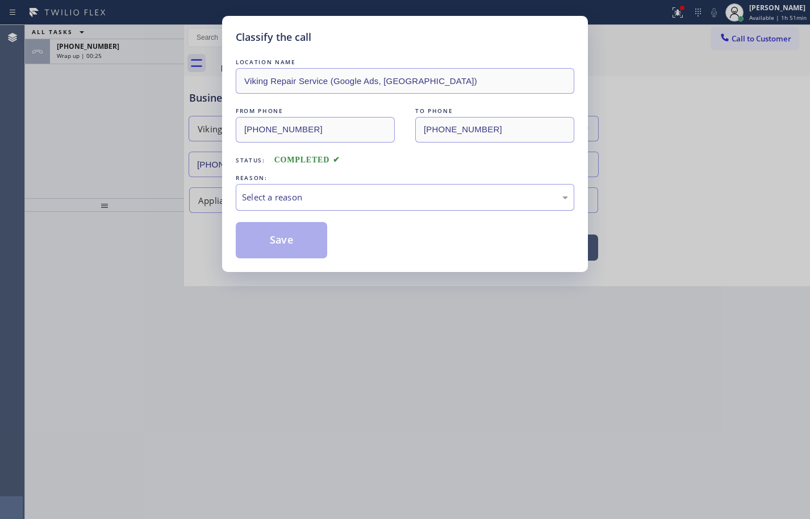
click at [340, 191] on div "Select a reason" at bounding box center [405, 197] width 326 height 13
click at [312, 198] on div "Existing Customer - ETA/PI/REDO/complain/cancel" at bounding box center [405, 197] width 326 height 13
click at [294, 240] on button "Save" at bounding box center [281, 240] width 91 height 36
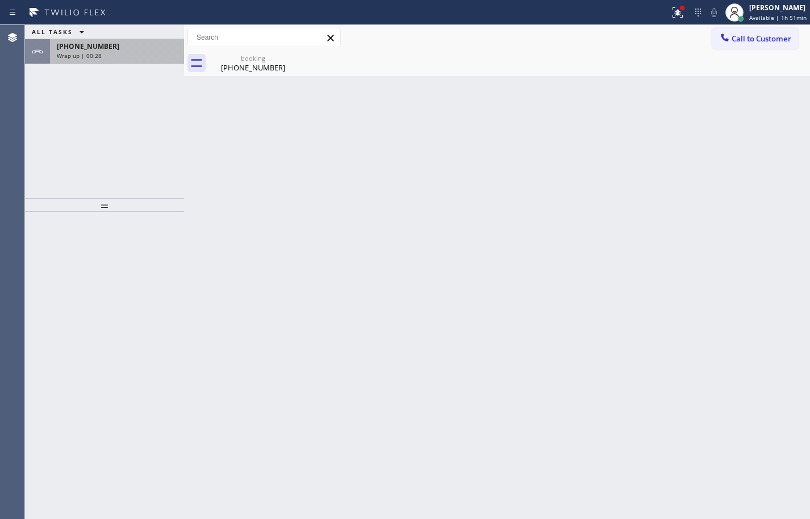
click at [142, 57] on div "Wrap up | 00:28" at bounding box center [117, 56] width 120 height 8
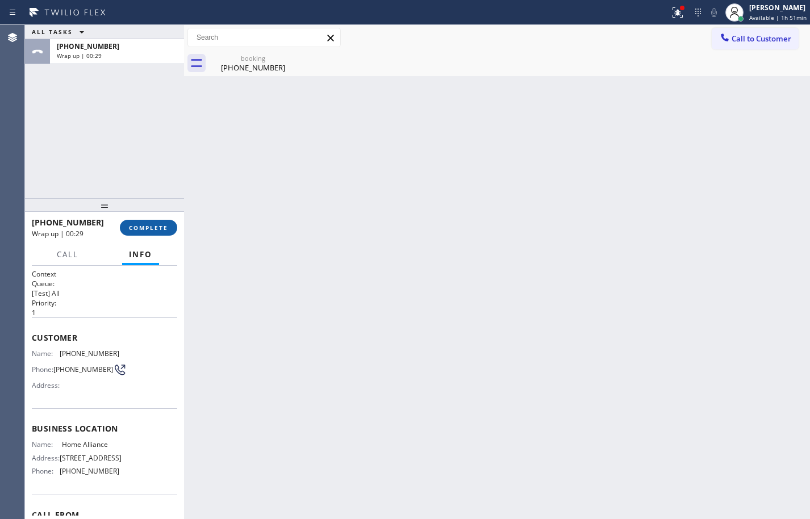
drag, startPoint x: 158, startPoint y: 224, endPoint x: 159, endPoint y: 216, distance: 8.0
click at [158, 224] on span "COMPLETE" at bounding box center [148, 228] width 39 height 8
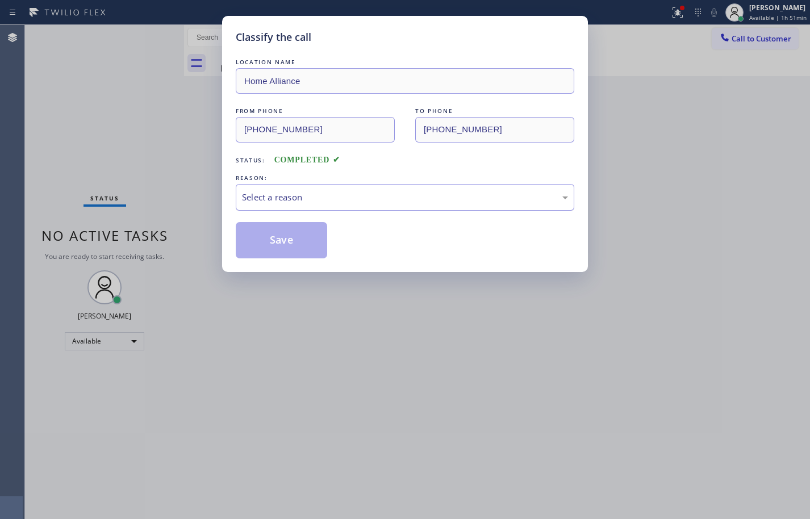
click at [329, 192] on div "Select a reason" at bounding box center [405, 197] width 326 height 13
click at [294, 243] on button "Save" at bounding box center [281, 240] width 91 height 36
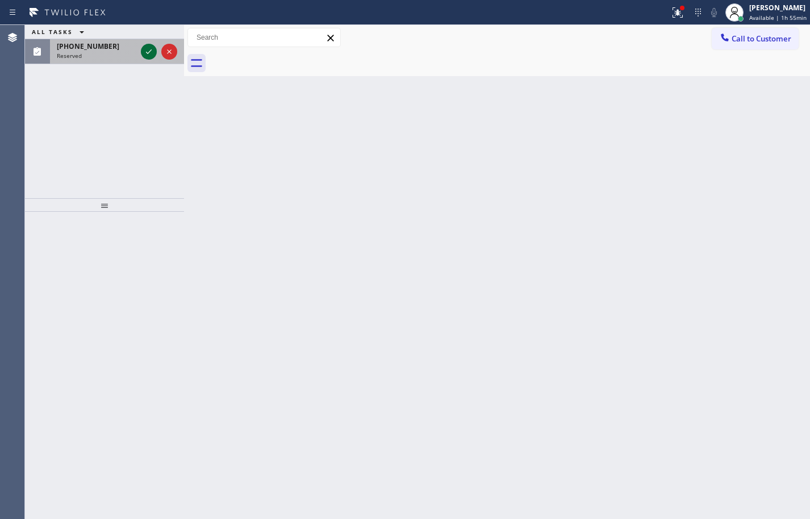
click at [151, 52] on icon at bounding box center [149, 52] width 14 height 14
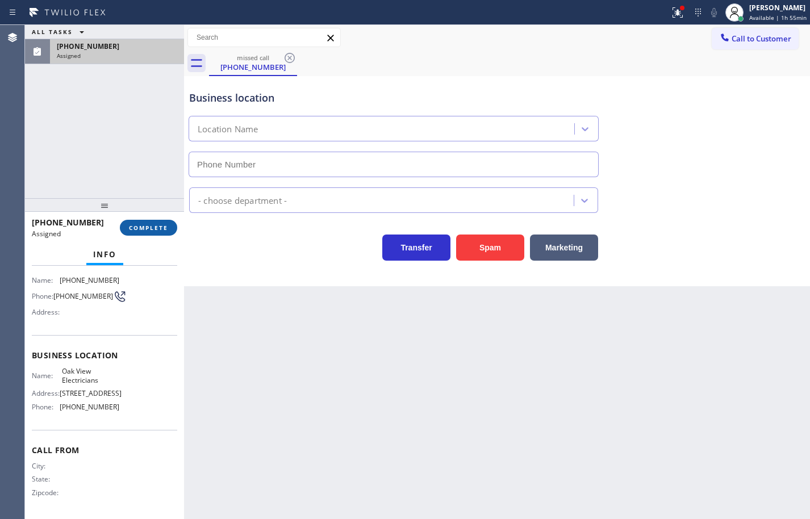
scroll to position [96, 0]
type input "[PHONE_NUMBER]"
click at [156, 223] on button "COMPLETE" at bounding box center [148, 228] width 57 height 16
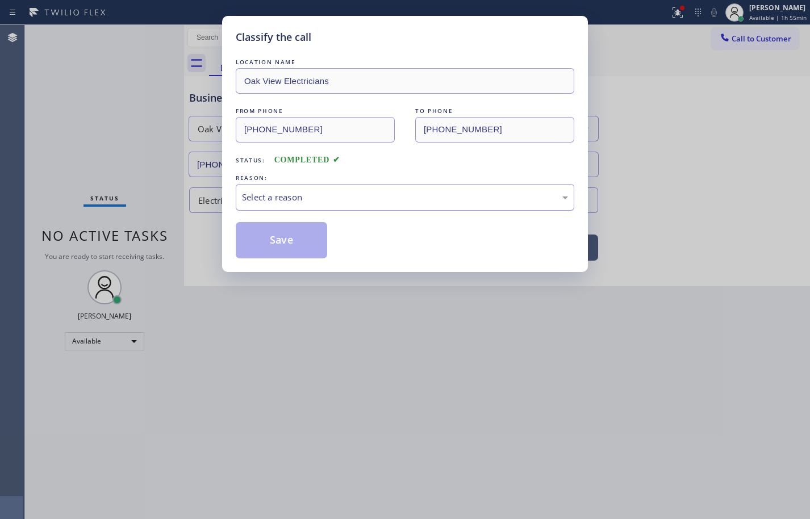
click at [349, 193] on div "Select a reason" at bounding box center [405, 197] width 326 height 13
click at [312, 254] on button "Save" at bounding box center [281, 240] width 91 height 36
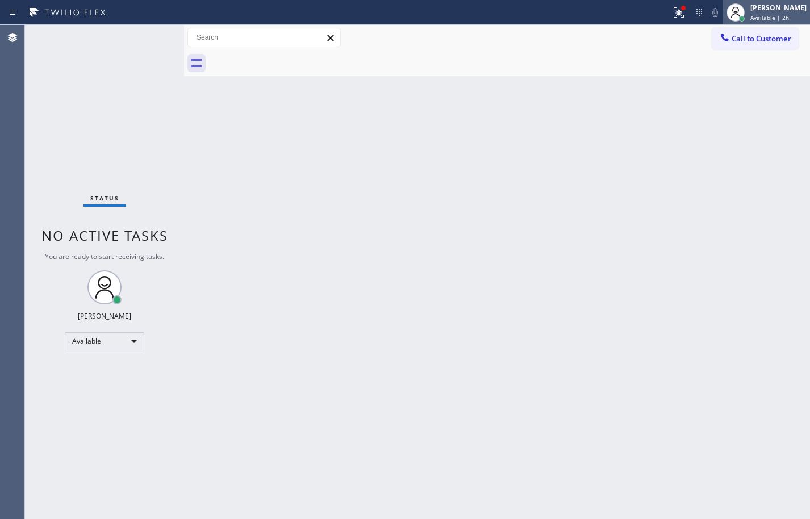
click at [792, 12] on div "[PERSON_NAME]" at bounding box center [778, 8] width 56 height 10
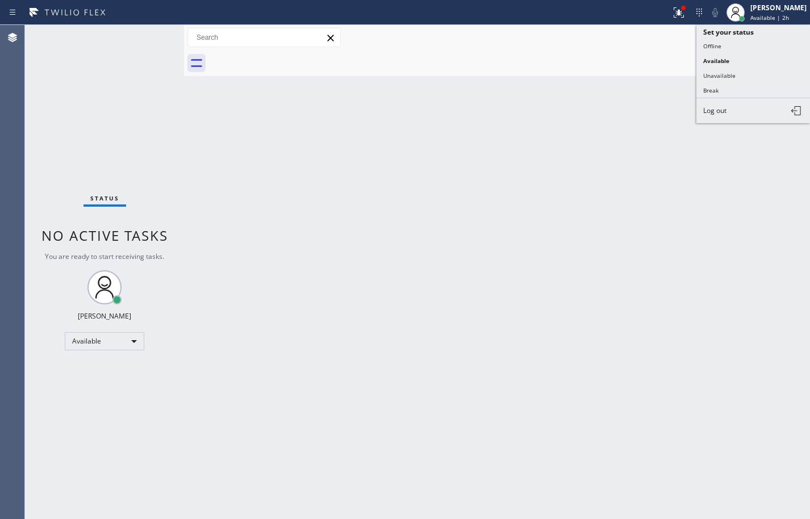
drag, startPoint x: 735, startPoint y: 97, endPoint x: 730, endPoint y: 101, distance: 6.4
click at [735, 95] on button "Break" at bounding box center [753, 90] width 114 height 15
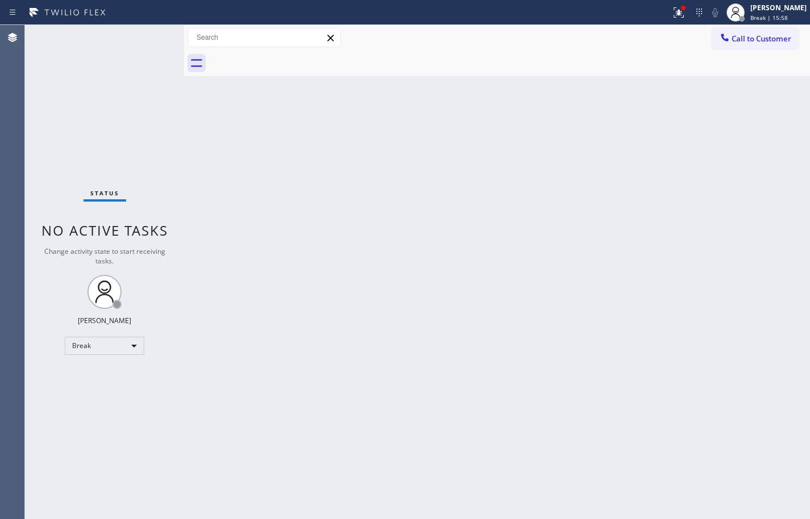
drag, startPoint x: 40, startPoint y: 135, endPoint x: 123, endPoint y: 127, distance: 83.8
click at [40, 135] on div "Status No active tasks Change activity state to start receiving tasks. [PERSON_…" at bounding box center [104, 272] width 159 height 494
click at [772, 15] on span "Break | 15:59" at bounding box center [768, 18] width 37 height 8
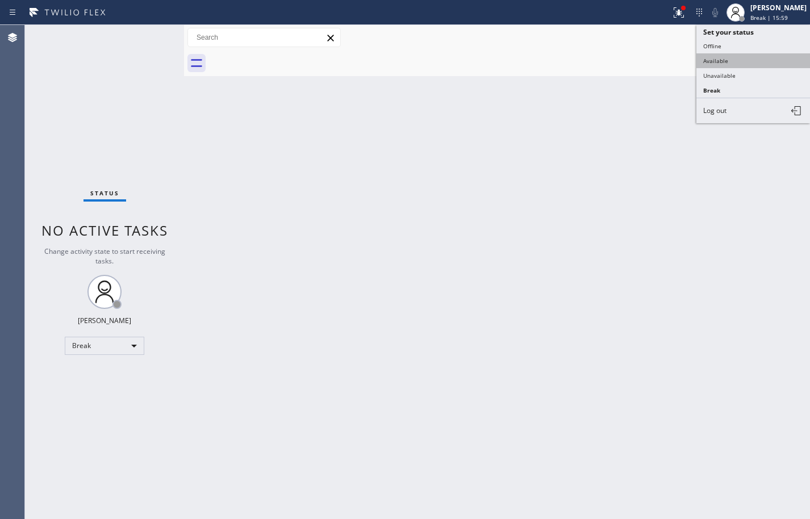
click at [755, 63] on button "Available" at bounding box center [753, 60] width 114 height 15
